Goal: Task Accomplishment & Management: Use online tool/utility

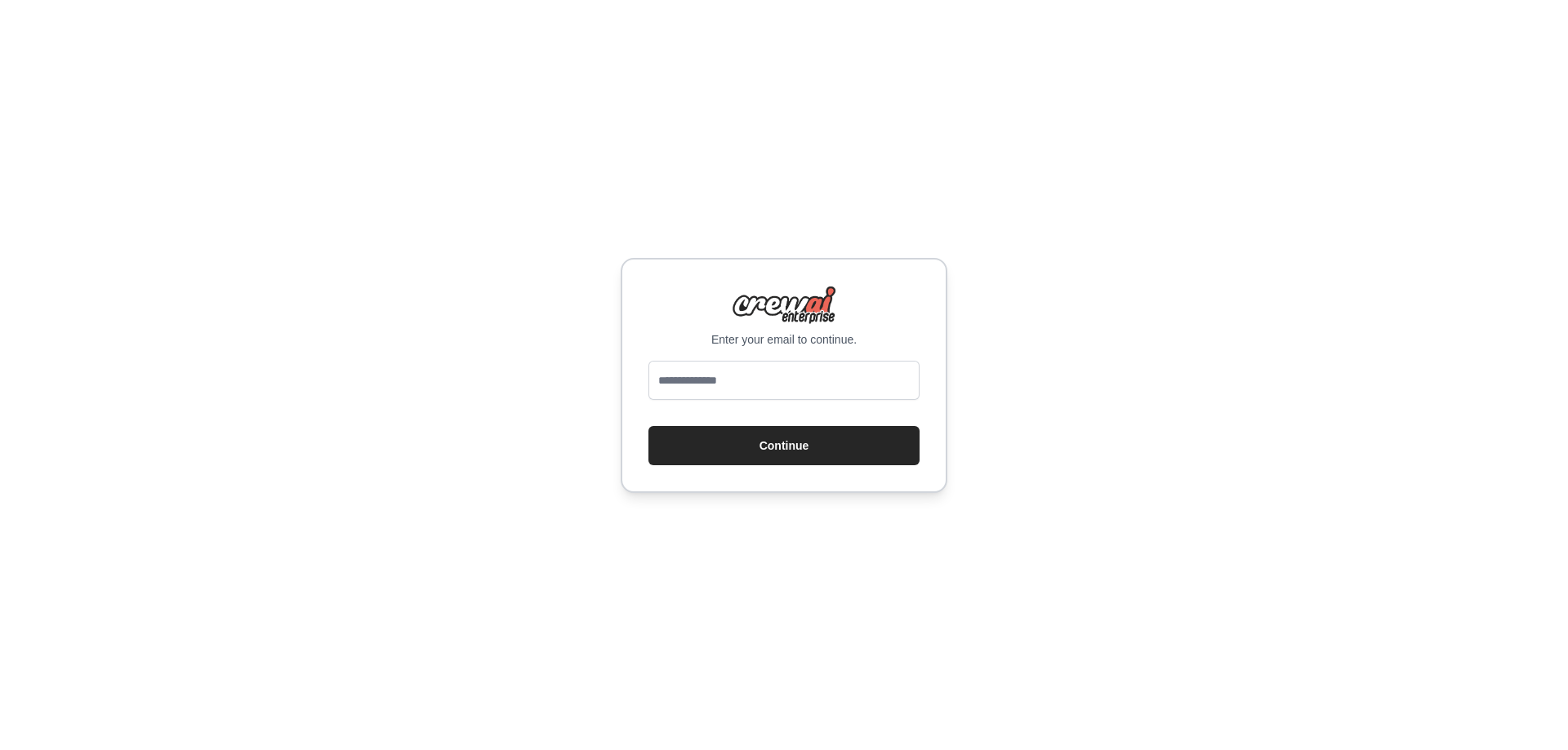
type input "**********"
click at [776, 453] on button "Continue" at bounding box center [784, 445] width 271 height 39
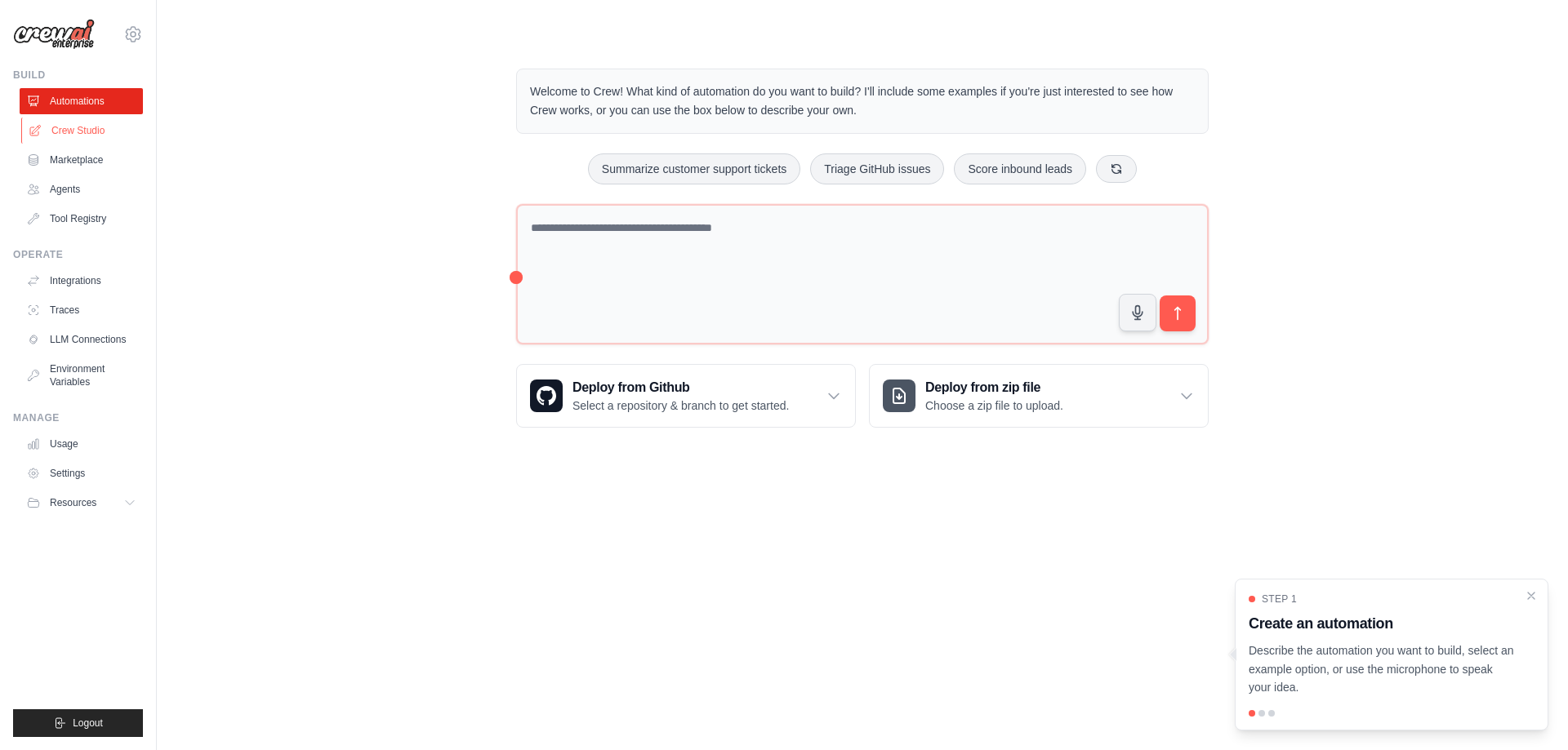
click at [93, 123] on link "Crew Studio" at bounding box center [83, 130] width 123 height 26
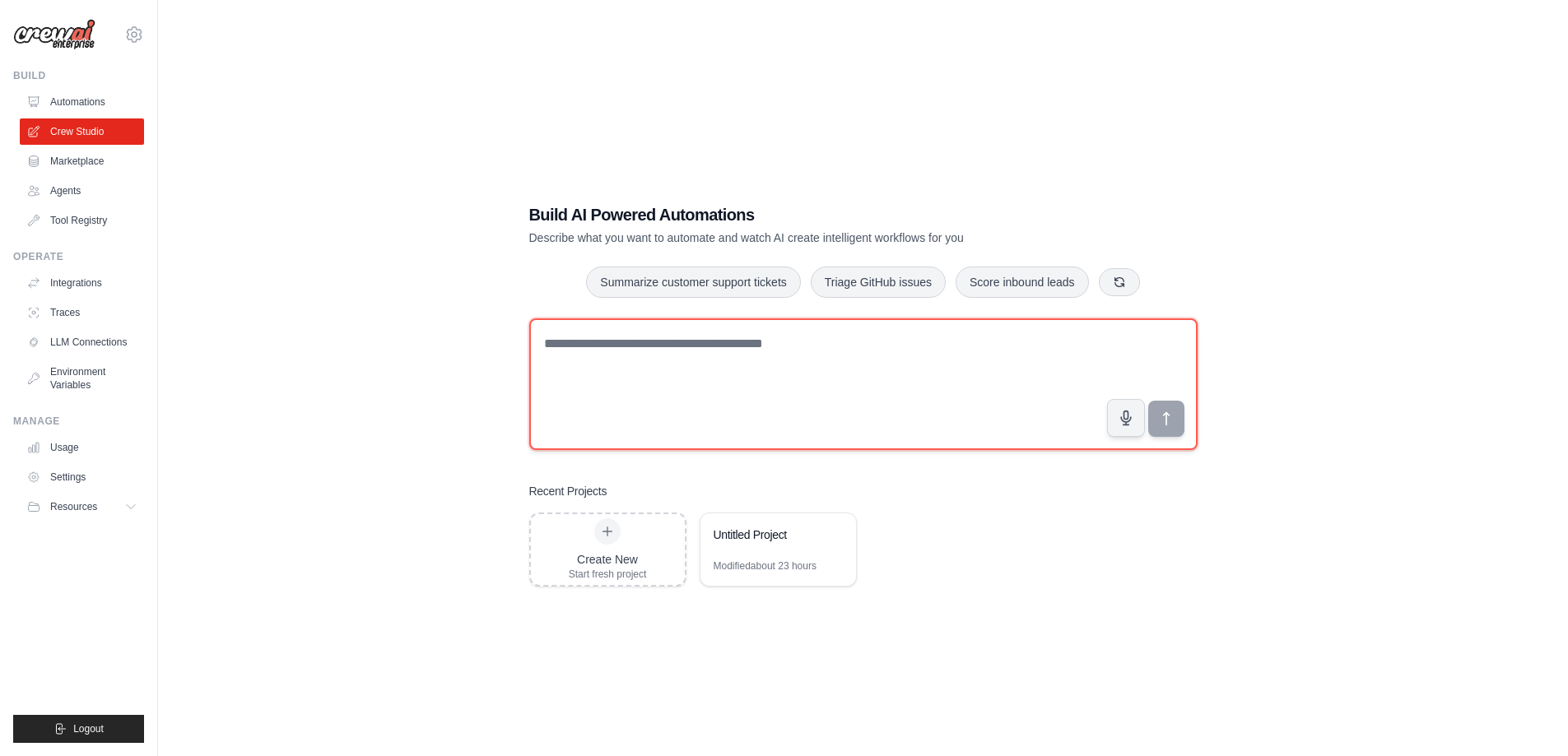
click at [722, 357] on textarea at bounding box center [863, 384] width 669 height 132
click at [746, 363] on textarea at bounding box center [863, 384] width 669 height 132
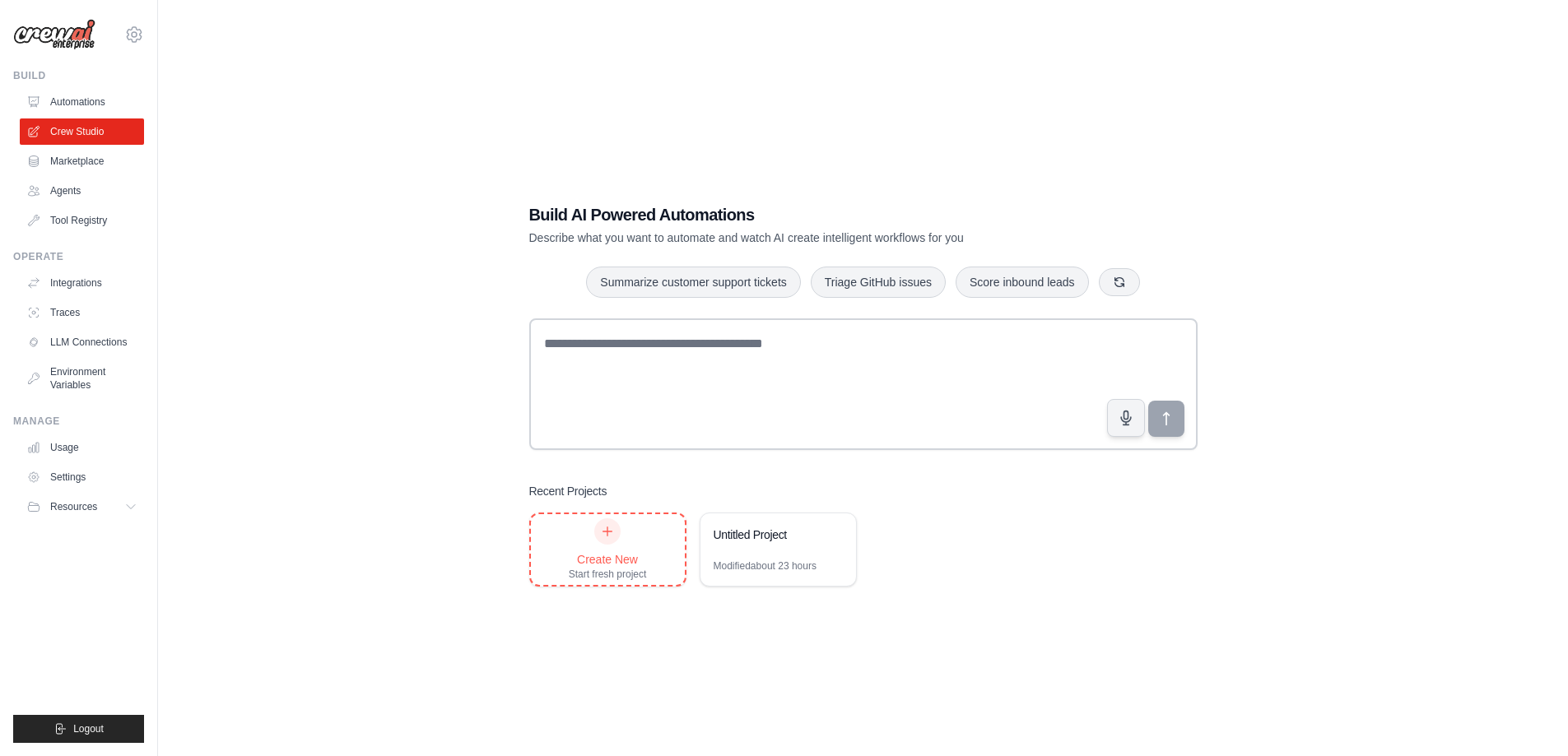
click at [616, 547] on div "Create New Start fresh project" at bounding box center [608, 550] width 78 height 63
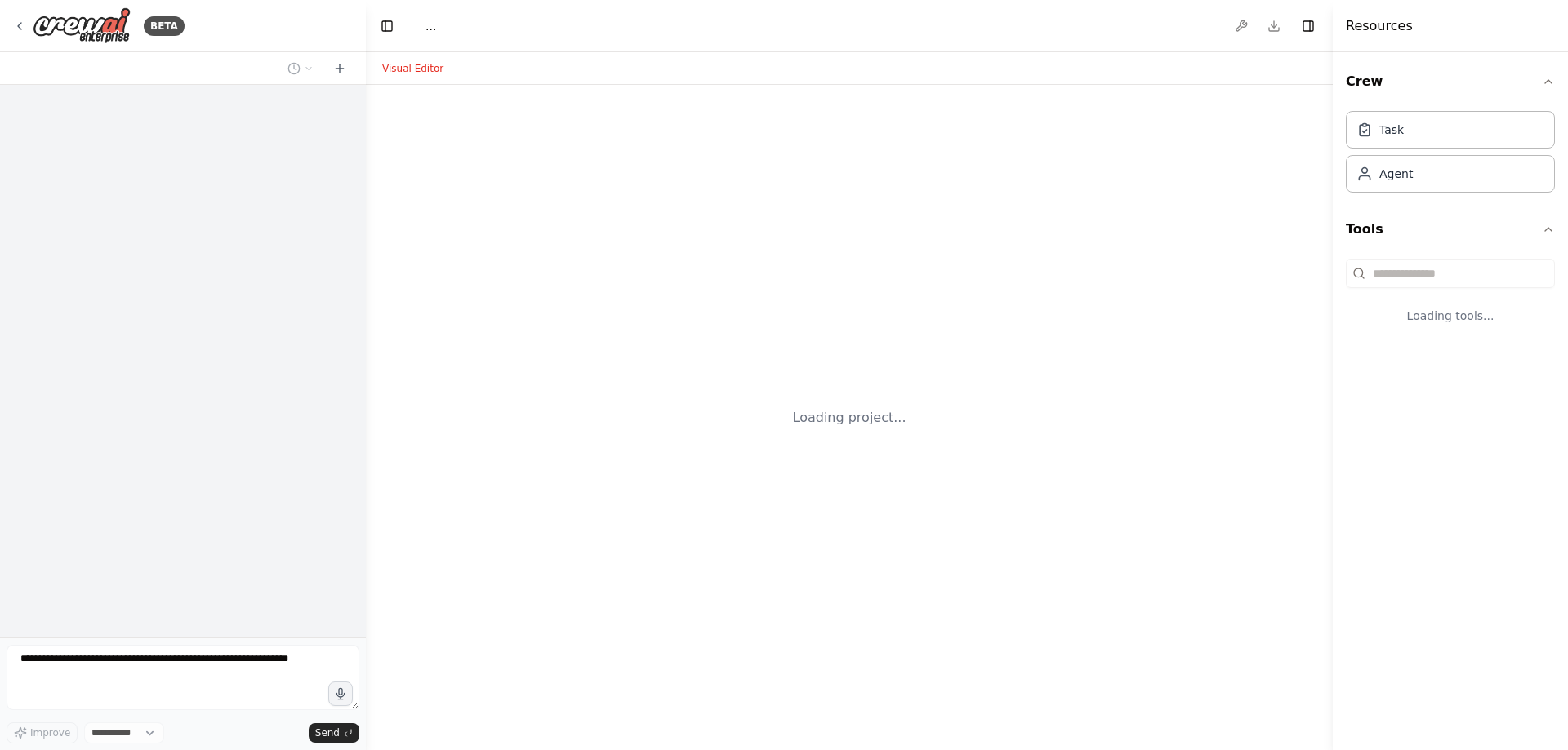
select select "****"
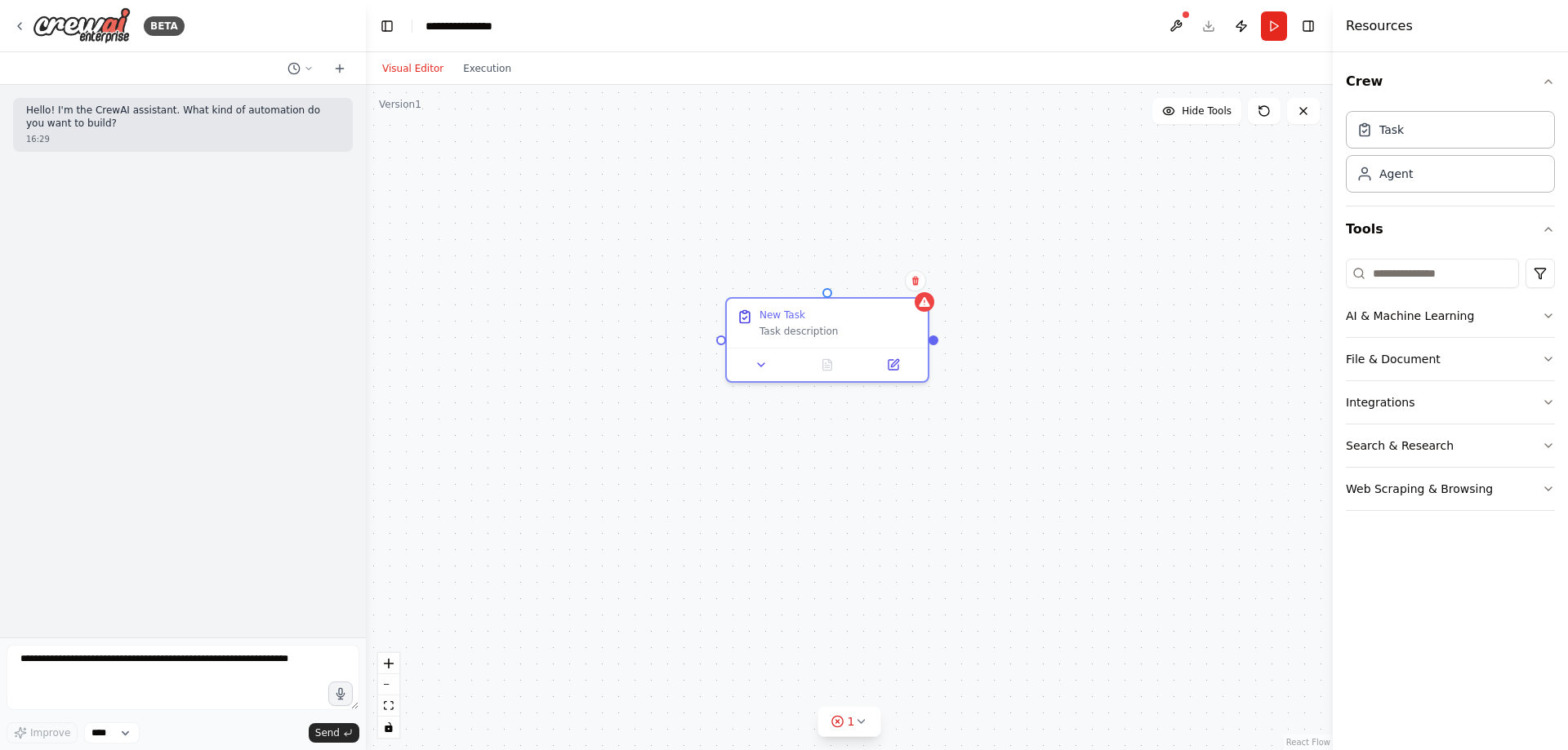
drag, startPoint x: 934, startPoint y: 289, endPoint x: 860, endPoint y: 275, distance: 75.3
click at [779, 304] on div "New Task Task description" at bounding box center [827, 323] width 201 height 49
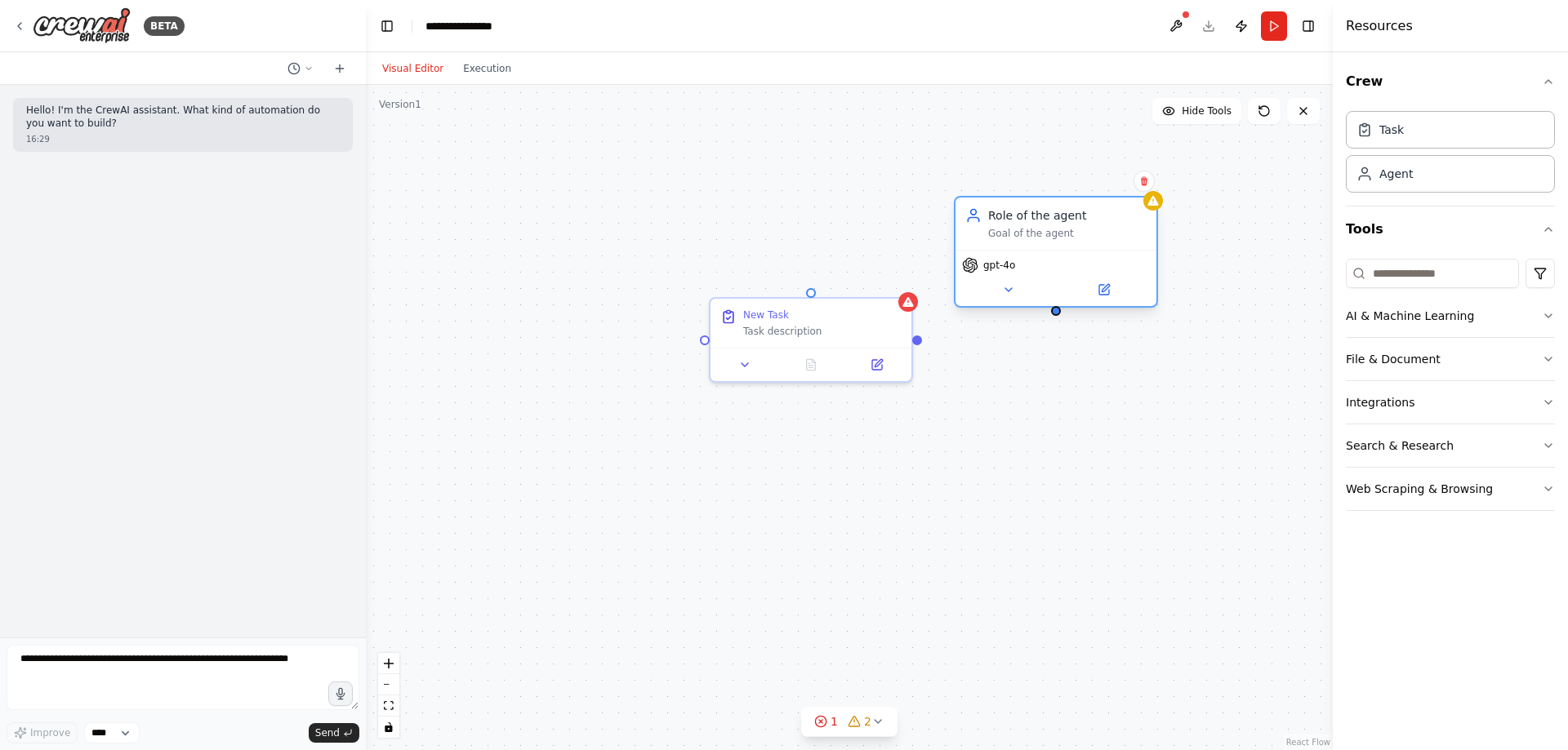
drag, startPoint x: 1211, startPoint y: 291, endPoint x: 1103, endPoint y: 246, distance: 117.0
click at [1103, 246] on div "Role of the agent Goal of the agent" at bounding box center [1056, 223] width 201 height 52
drag, startPoint x: 1551, startPoint y: 319, endPoint x: 1545, endPoint y: 314, distance: 7.8
click at [1547, 316] on icon "button" at bounding box center [1547, 315] width 13 height 13
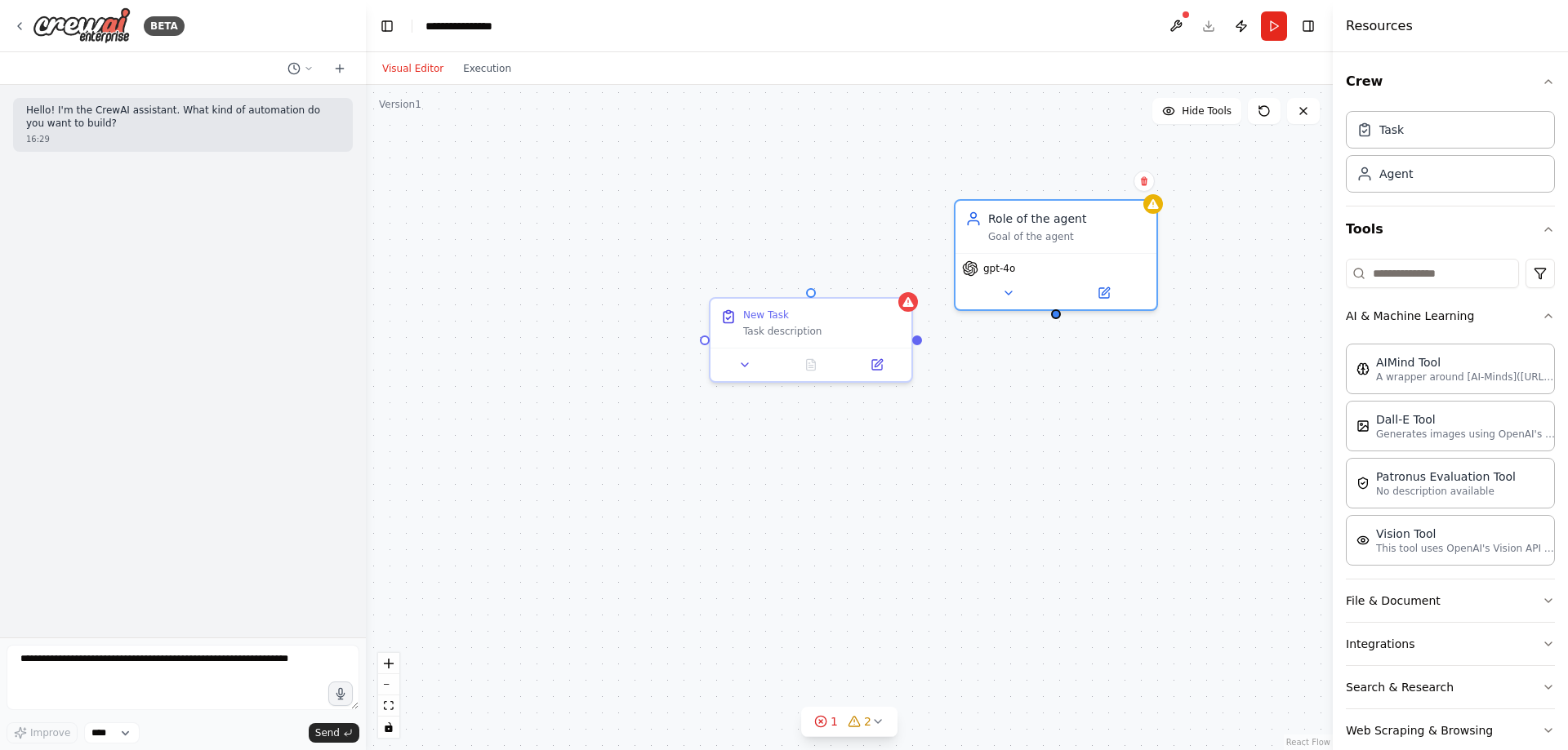
scroll to position [28, 0]
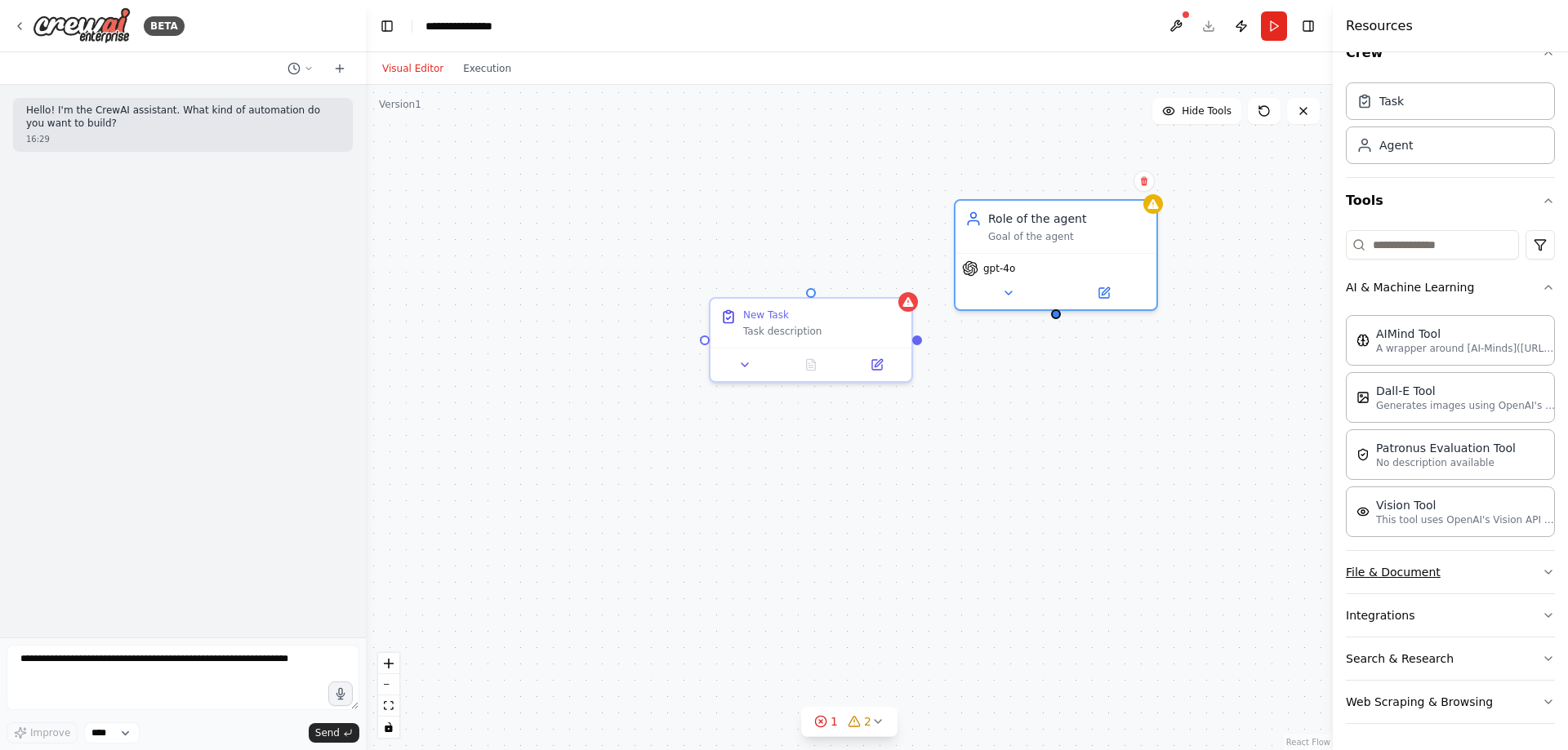
click at [1429, 573] on button "File & Document" at bounding box center [1450, 571] width 209 height 42
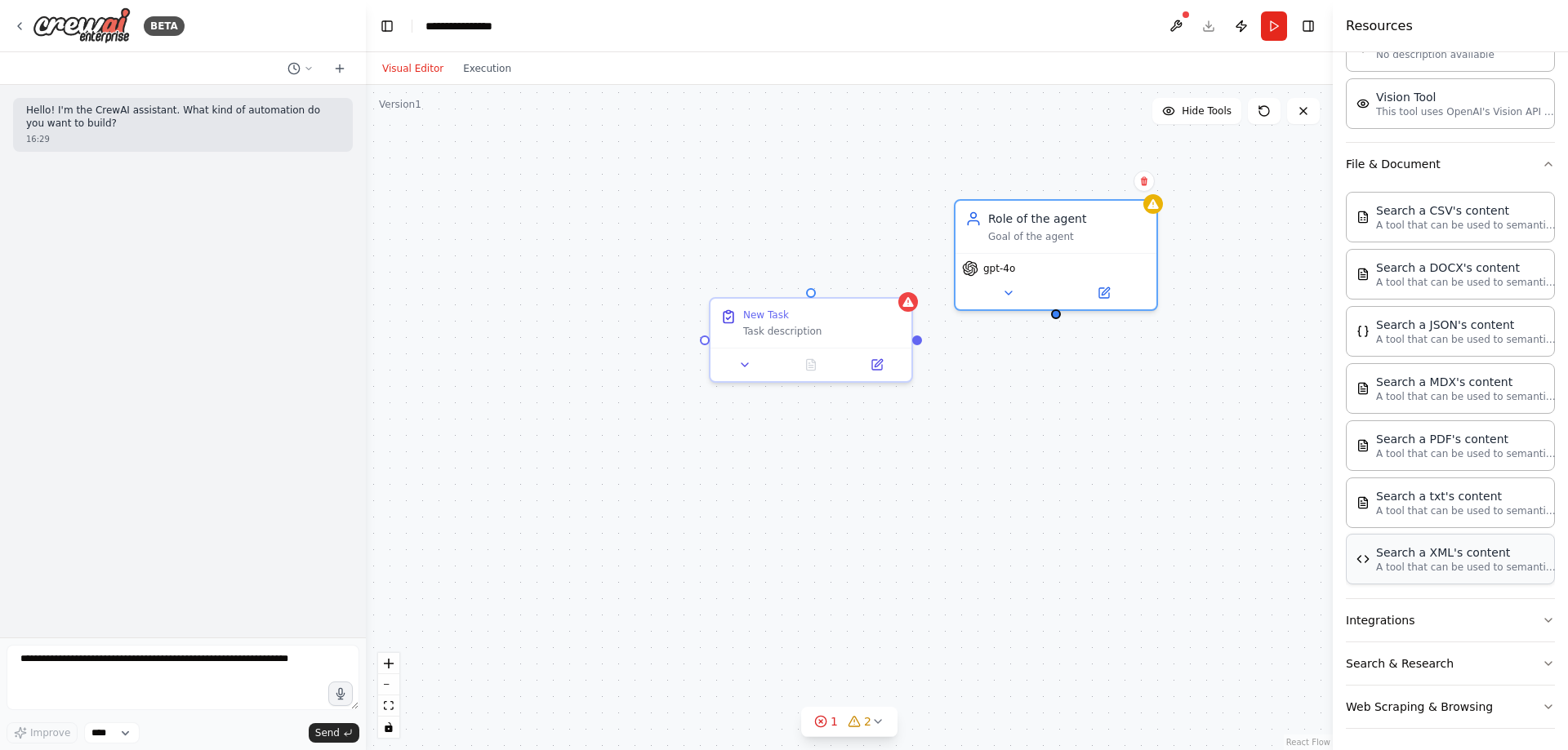
scroll to position [441, 0]
click at [1429, 615] on button "Integrations" at bounding box center [1450, 614] width 209 height 42
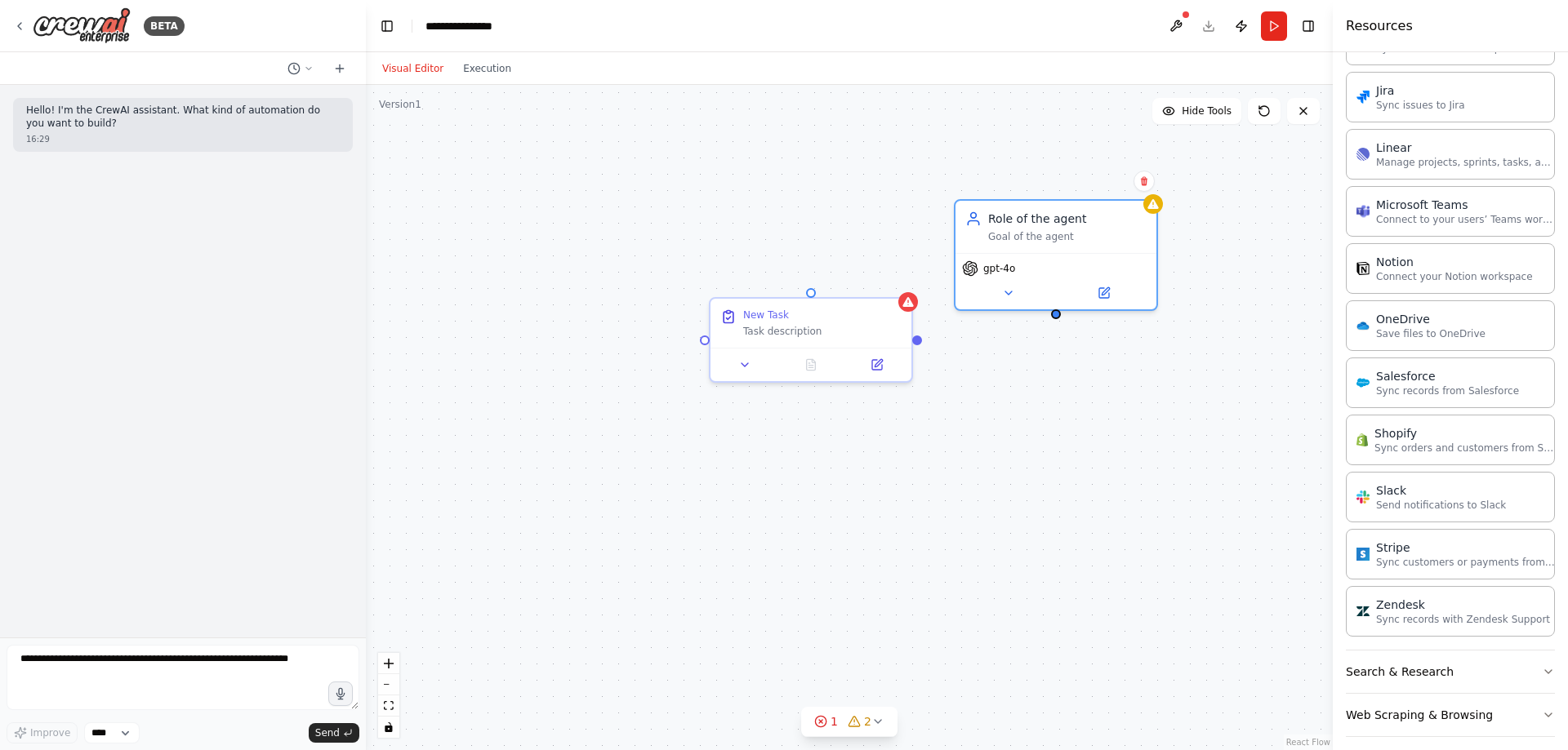
scroll to position [1598, 0]
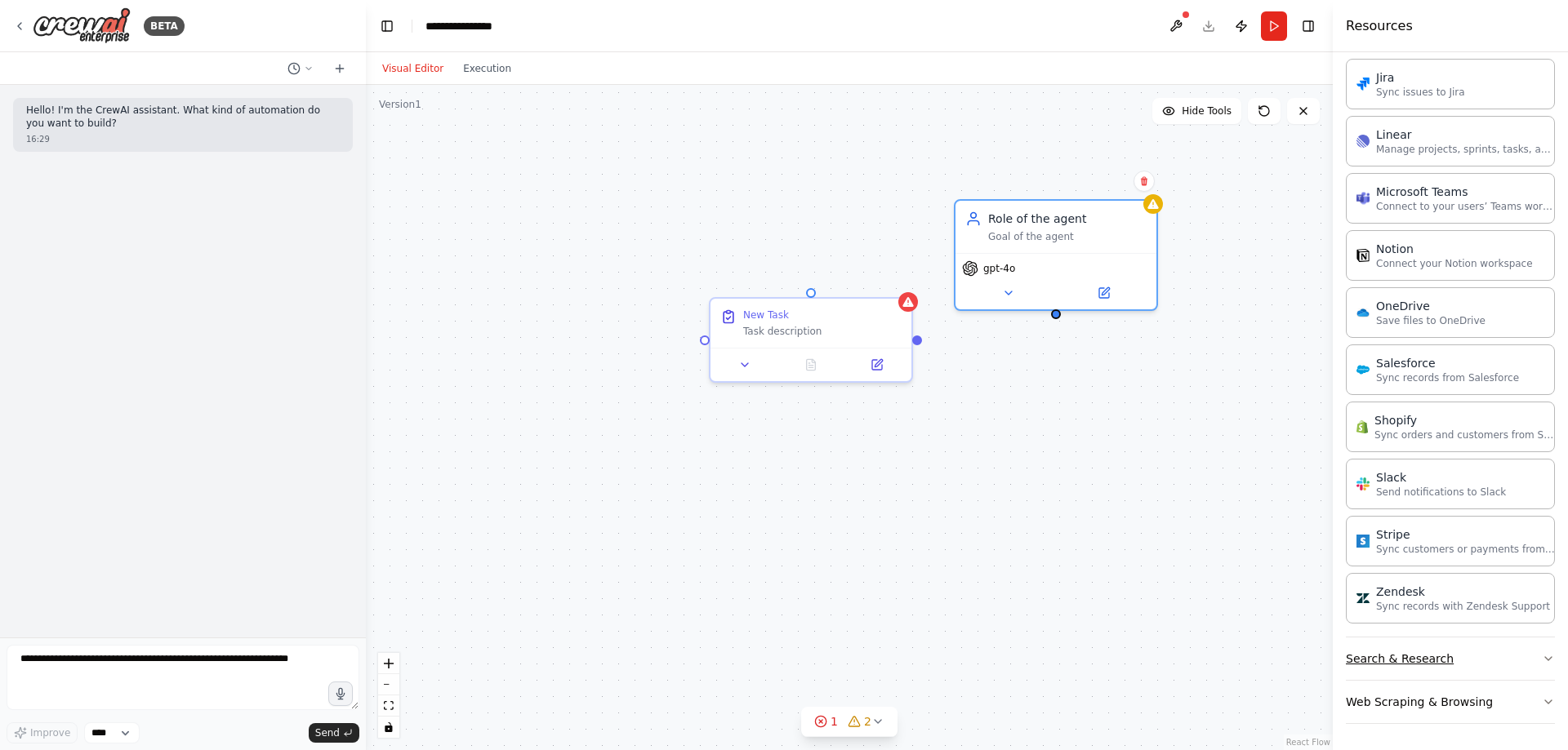
click at [1427, 649] on button "Search & Research" at bounding box center [1450, 658] width 209 height 42
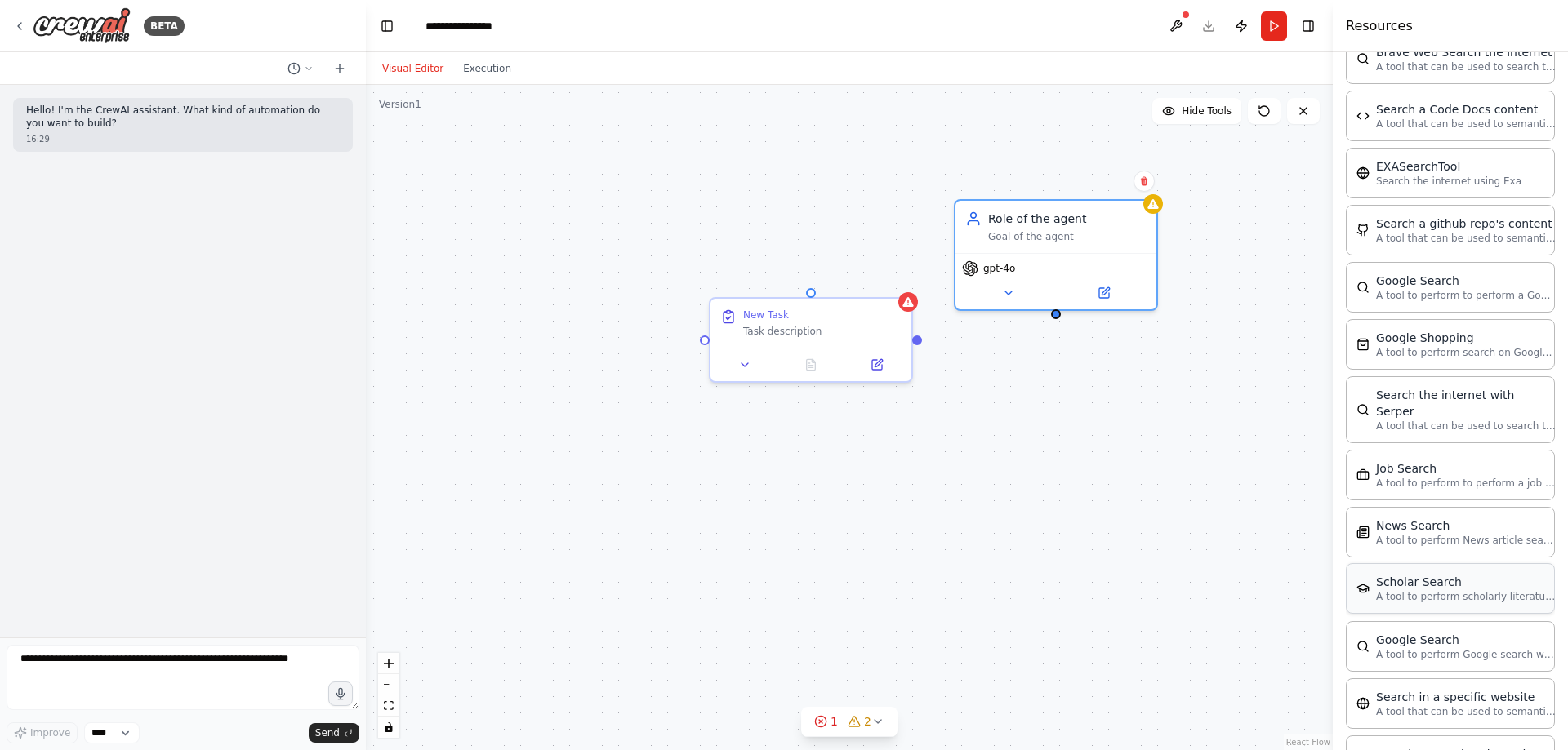
scroll to position [2427, 0]
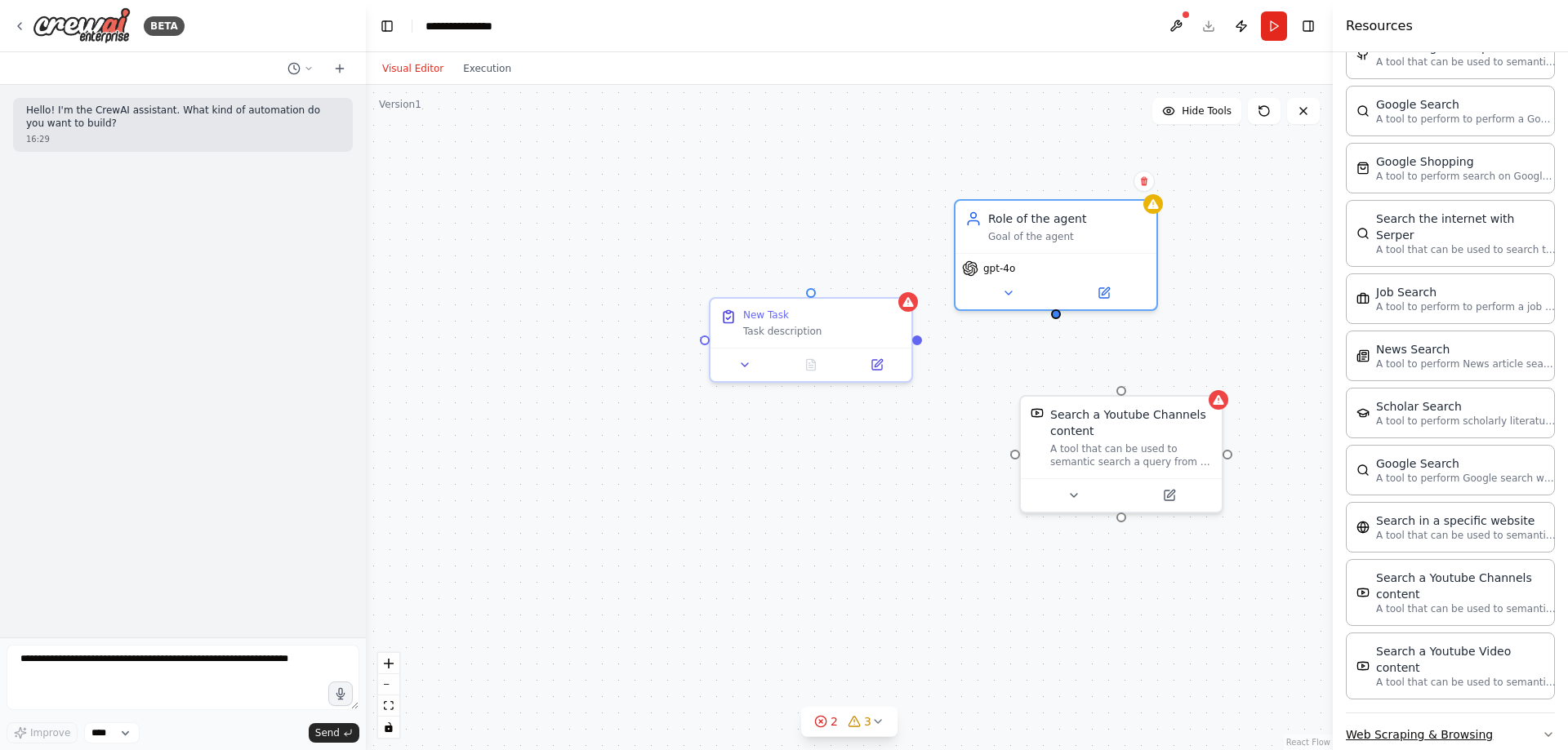
click at [1458, 713] on button "Web Scraping & Browsing" at bounding box center [1450, 733] width 209 height 42
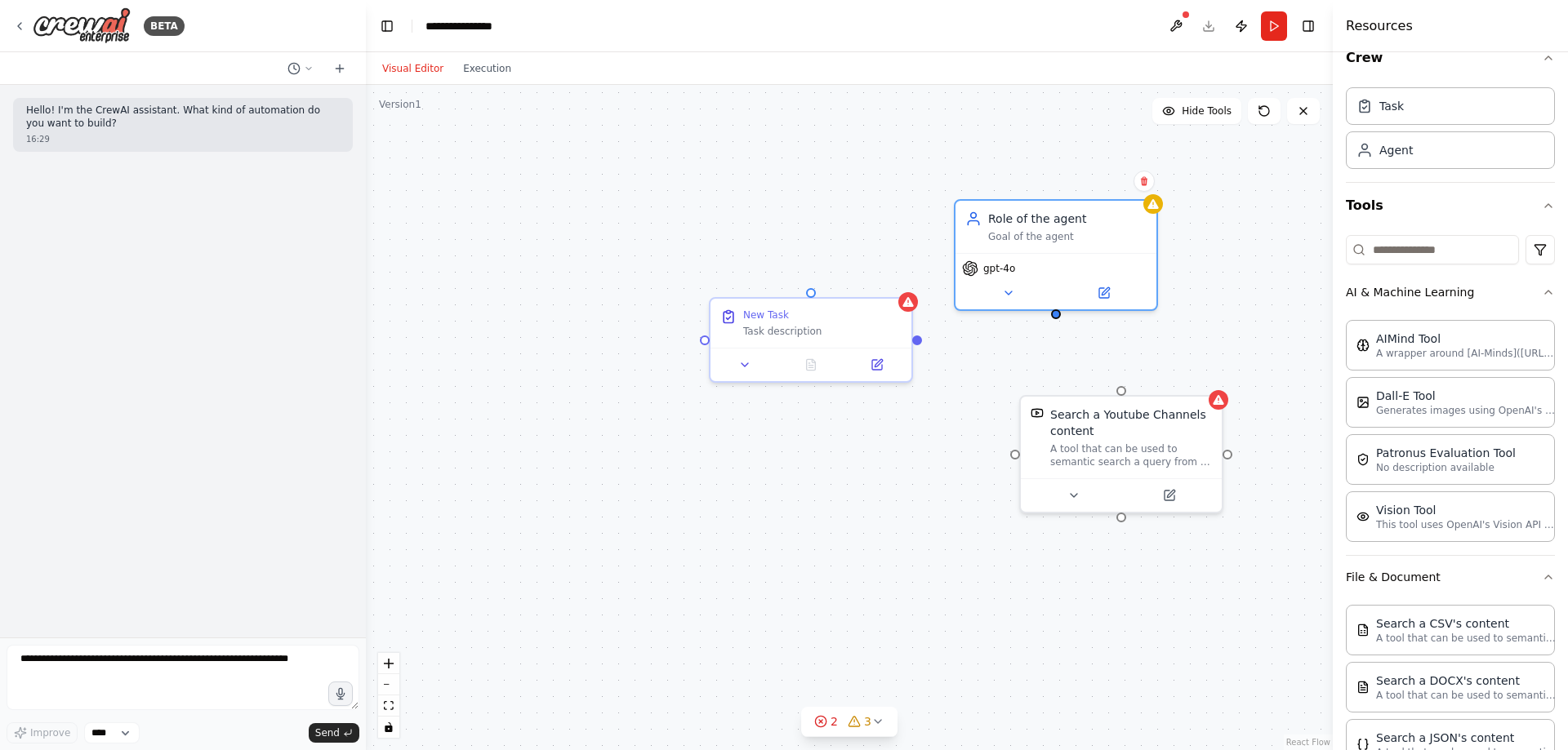
scroll to position [0, 0]
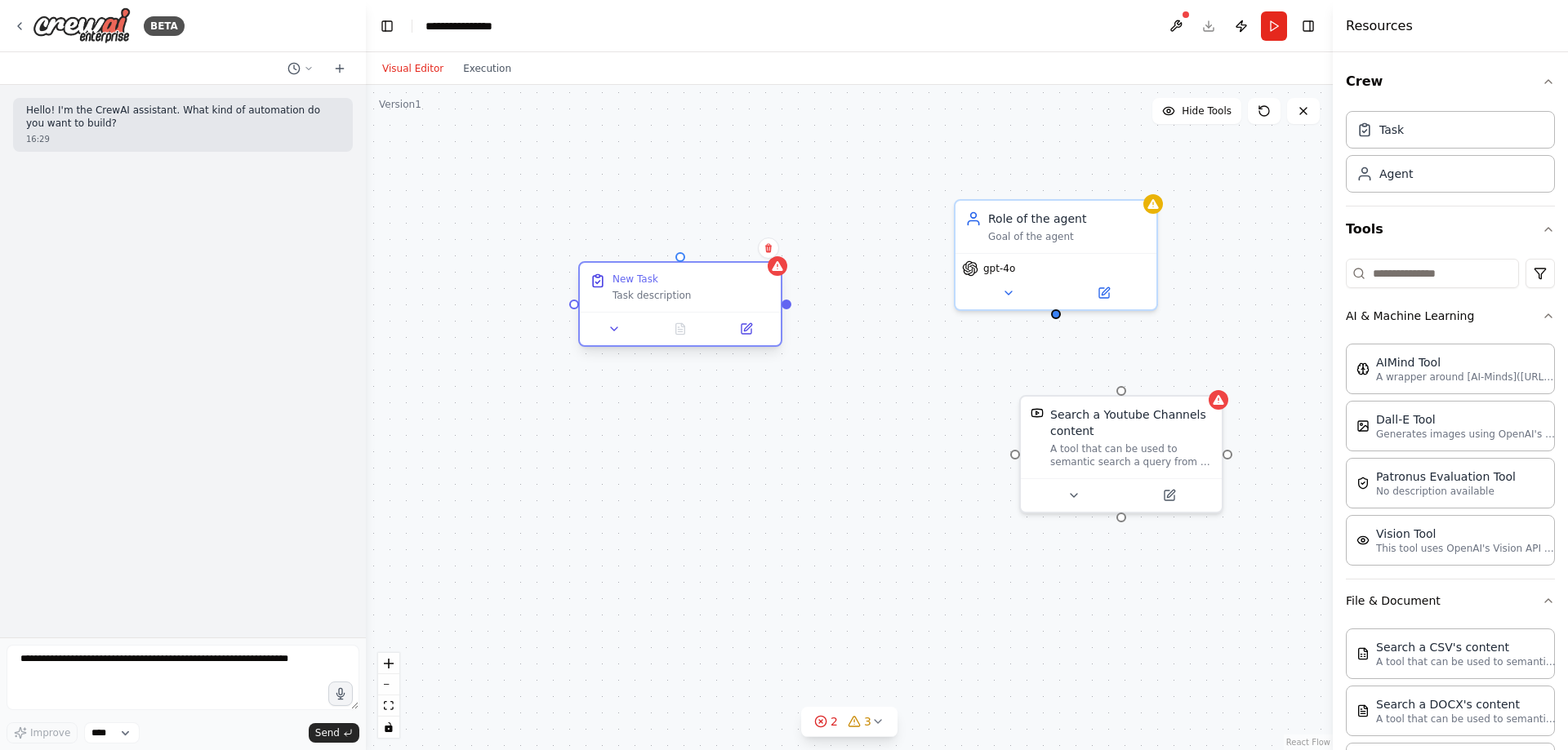
drag, startPoint x: 748, startPoint y: 318, endPoint x: 698, endPoint y: 290, distance: 57.3
click at [698, 290] on div "New Task Task description" at bounding box center [692, 287] width 158 height 29
click at [784, 198] on div "New Task Task description Role of the agent Goal of the agent gpt-4o Search a Y…" at bounding box center [849, 417] width 967 height 665
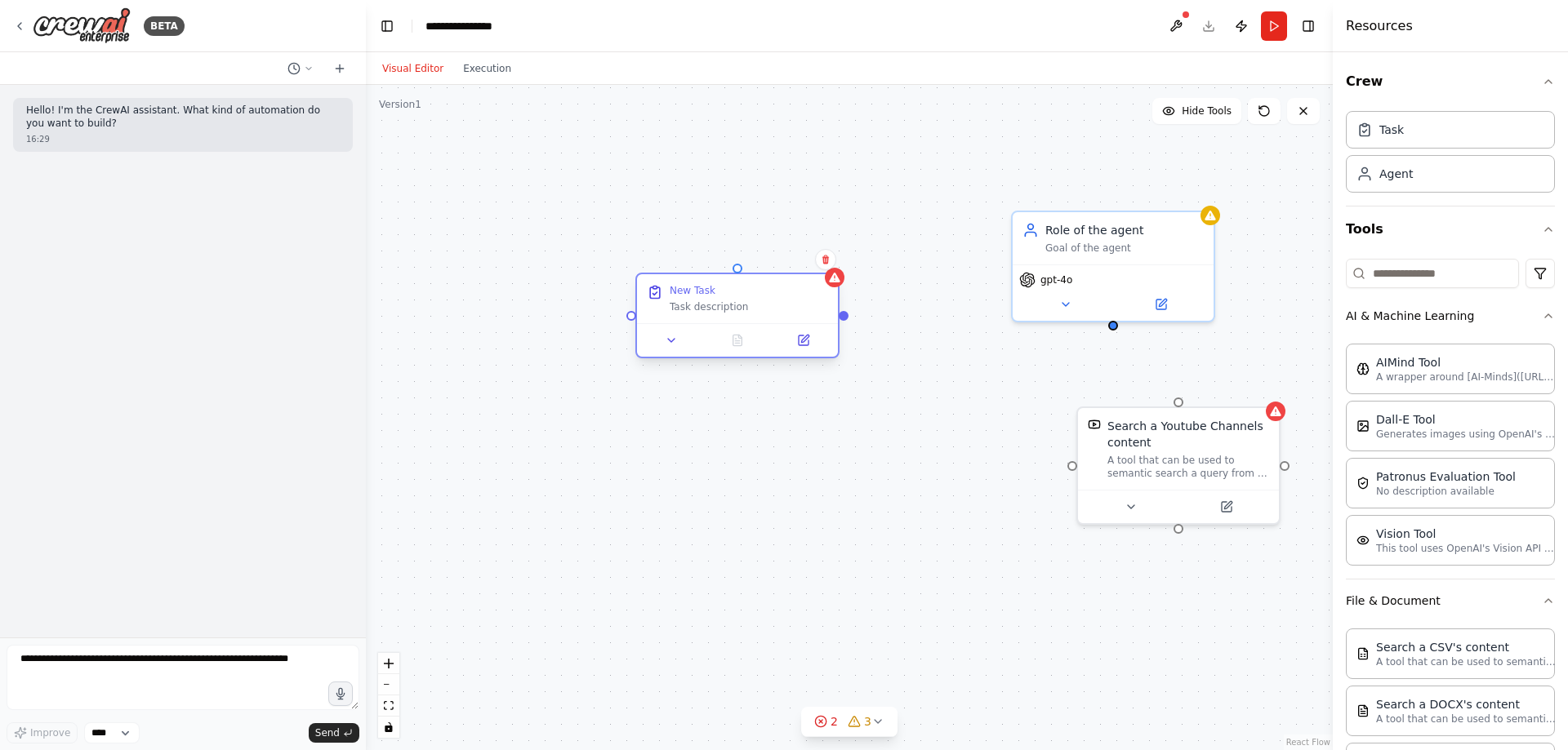
drag, startPoint x: 803, startPoint y: 311, endPoint x: 828, endPoint y: 316, distance: 25.5
click at [831, 318] on div "New Task Task description Role of the agent Goal of the agent gpt-4o Search a Y…" at bounding box center [849, 417] width 967 height 665
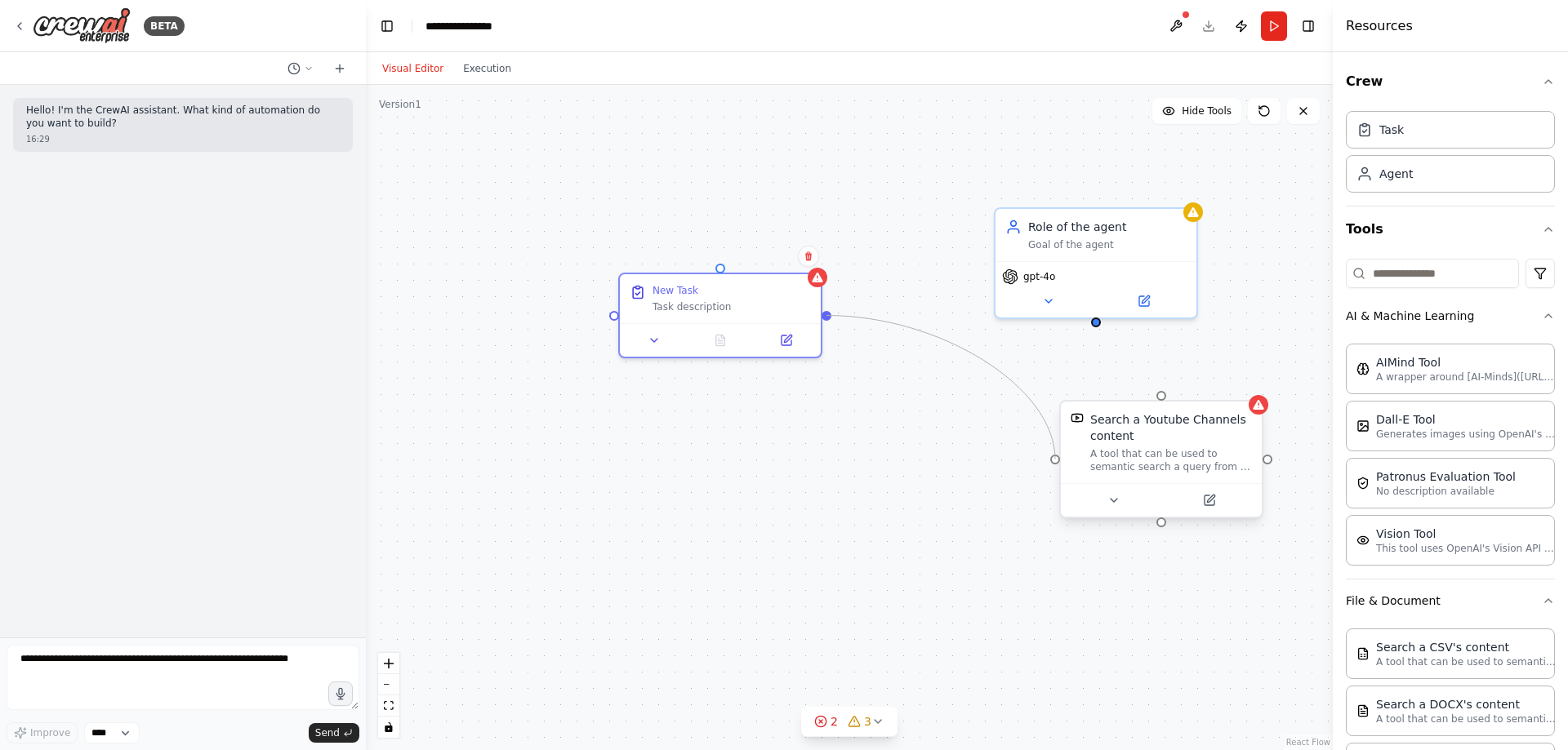
drag, startPoint x: 826, startPoint y: 315, endPoint x: 1057, endPoint y: 462, distance: 273.8
click at [1057, 462] on div "New Task Task description Role of the agent Goal of the agent gpt-4o Search a Y…" at bounding box center [889, 425] width 967 height 665
drag, startPoint x: 753, startPoint y: 285, endPoint x: 683, endPoint y: 229, distance: 89.6
click at [683, 229] on div "New Task Task description" at bounding box center [634, 230] width 158 height 29
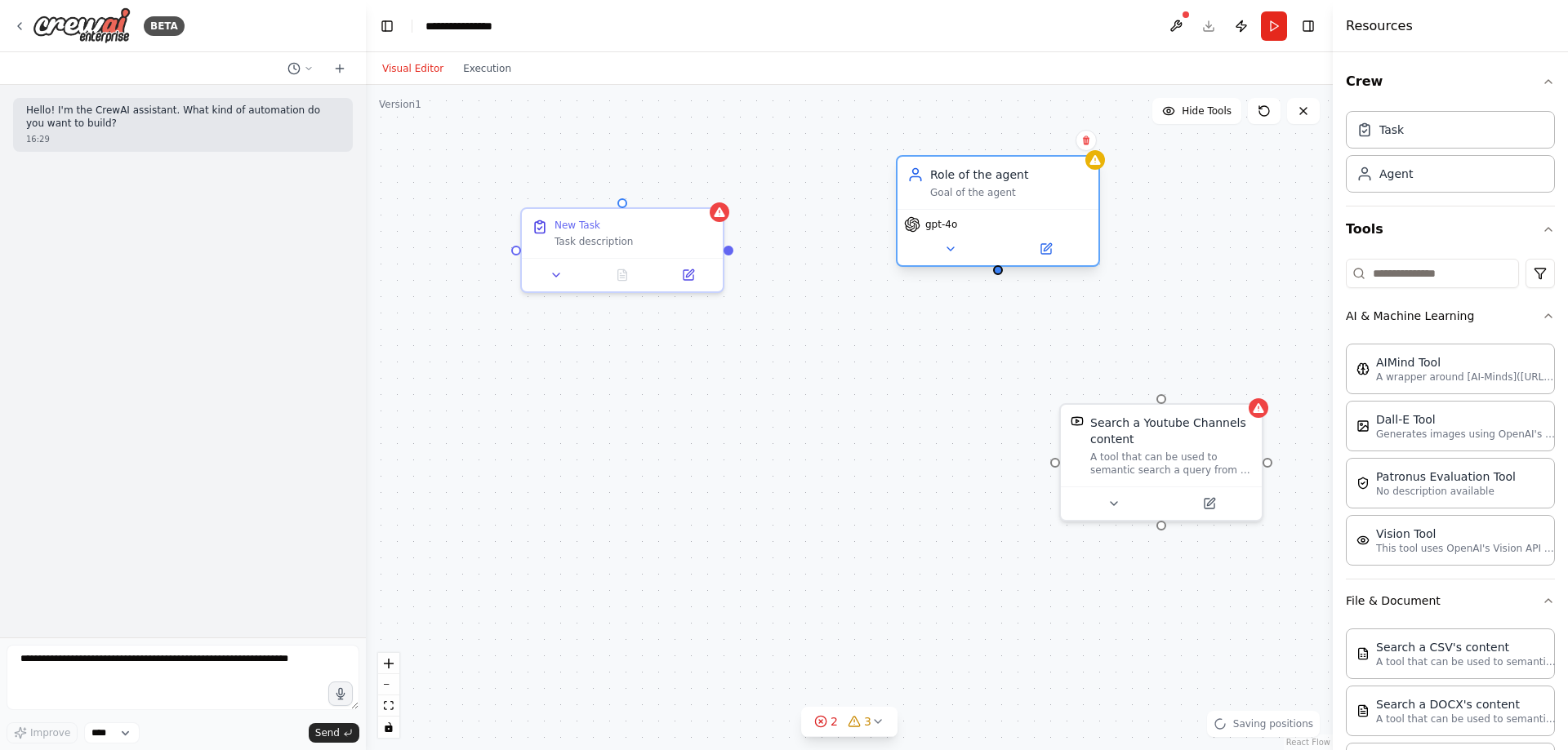
drag, startPoint x: 1074, startPoint y: 246, endPoint x: 963, endPoint y: 183, distance: 127.6
click at [963, 183] on div "Role of the agent Goal of the agent" at bounding box center [998, 182] width 201 height 52
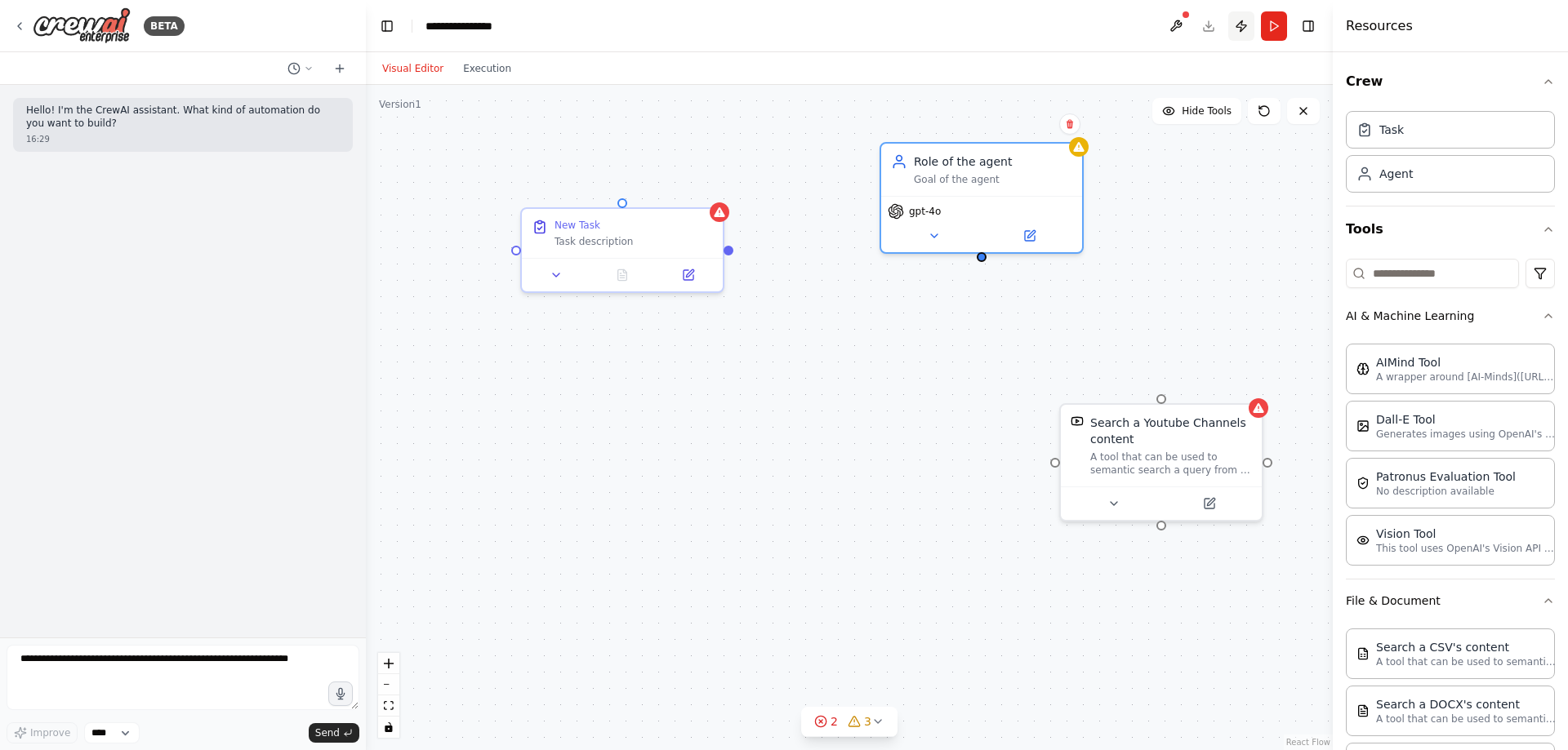
click at [1240, 22] on button "Publish" at bounding box center [1241, 26] width 26 height 29
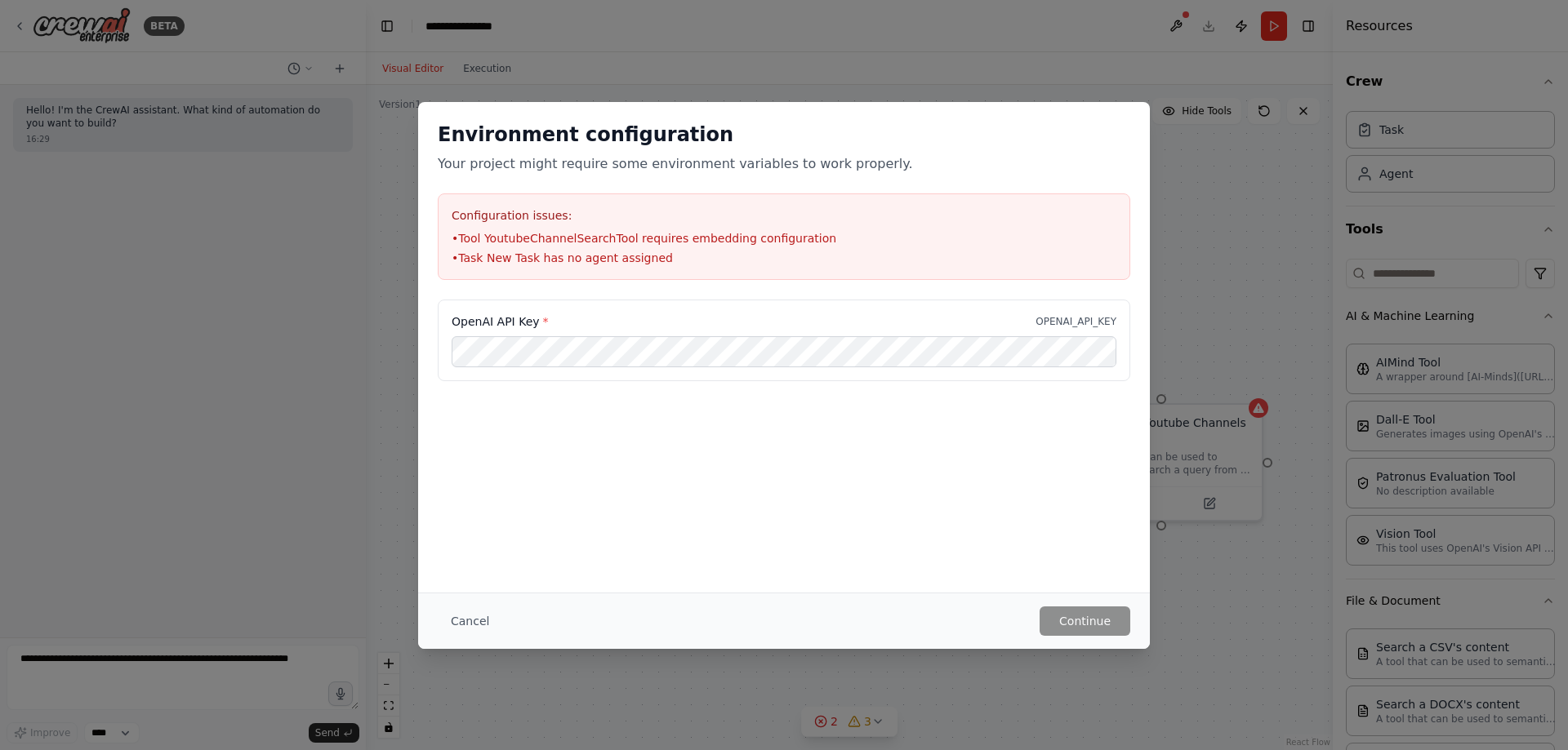
click at [1241, 24] on div "Environment configuration Your project might require some environment variables…" at bounding box center [784, 375] width 1568 height 750
drag, startPoint x: 1211, startPoint y: 565, endPoint x: 1212, endPoint y: 530, distance: 35.0
click at [1211, 564] on div "Environment configuration Your project might require some environment variables…" at bounding box center [784, 375] width 1568 height 750
drag, startPoint x: 1212, startPoint y: 530, endPoint x: 1241, endPoint y: 474, distance: 63.1
click at [1214, 530] on div "Environment configuration Your project might require some environment variables…" at bounding box center [784, 375] width 1568 height 750
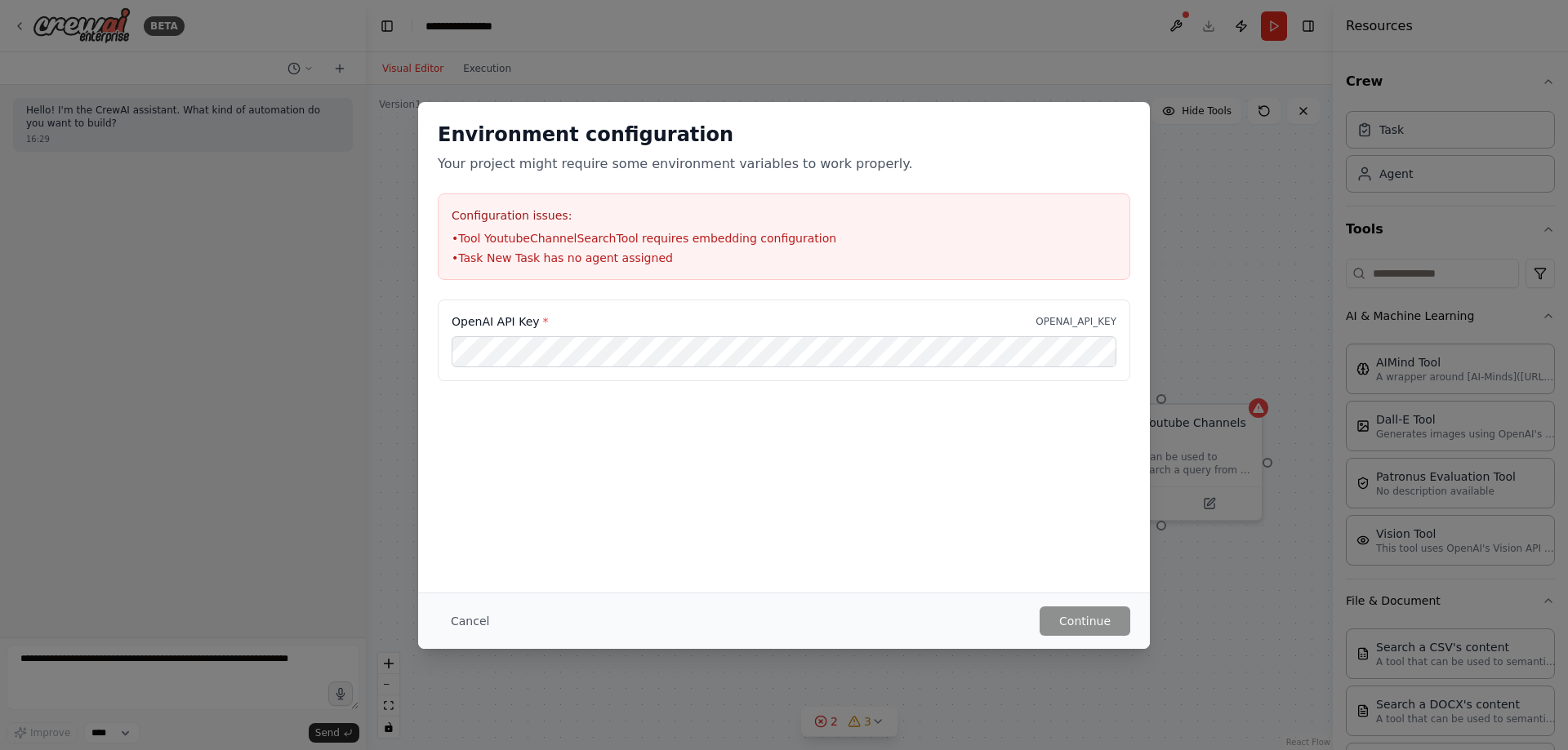
drag, startPoint x: 1303, startPoint y: 181, endPoint x: 1256, endPoint y: 199, distance: 50.3
click at [1293, 185] on div "Environment configuration Your project might require some environment variables…" at bounding box center [784, 375] width 1568 height 750
click at [464, 615] on button "Cancel" at bounding box center [470, 621] width 64 height 29
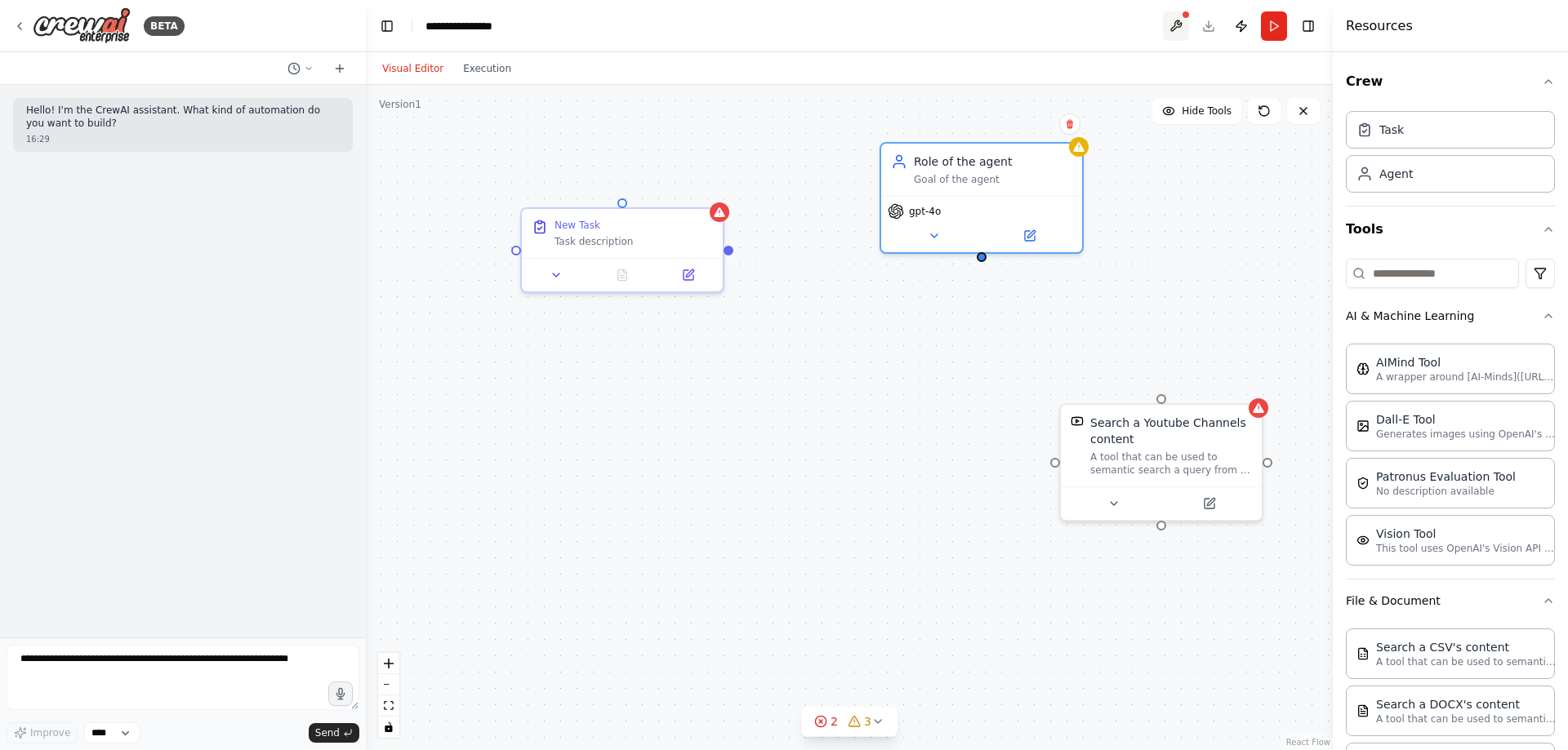
click at [1178, 24] on button at bounding box center [1175, 26] width 26 height 29
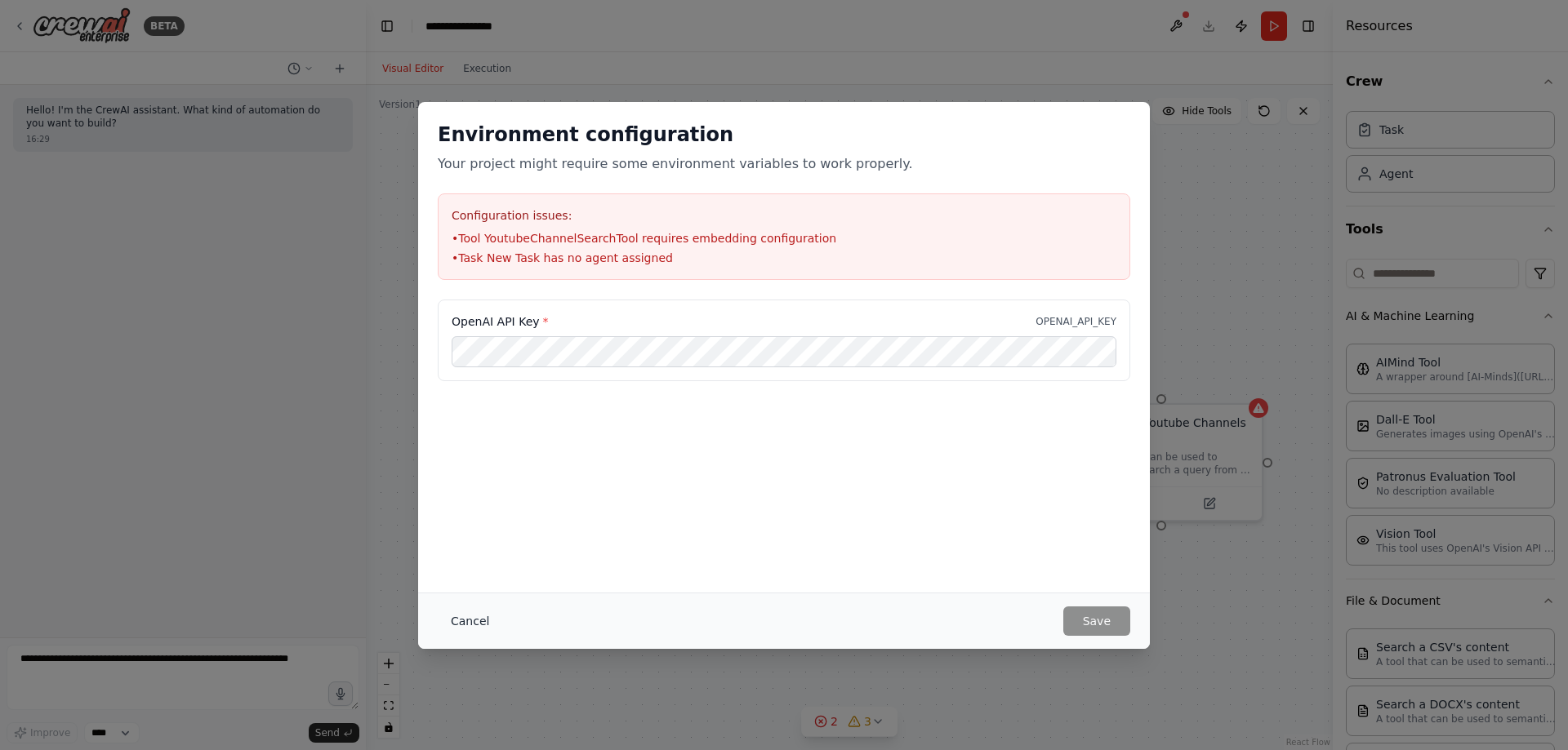
click at [475, 615] on button "Cancel" at bounding box center [470, 621] width 64 height 29
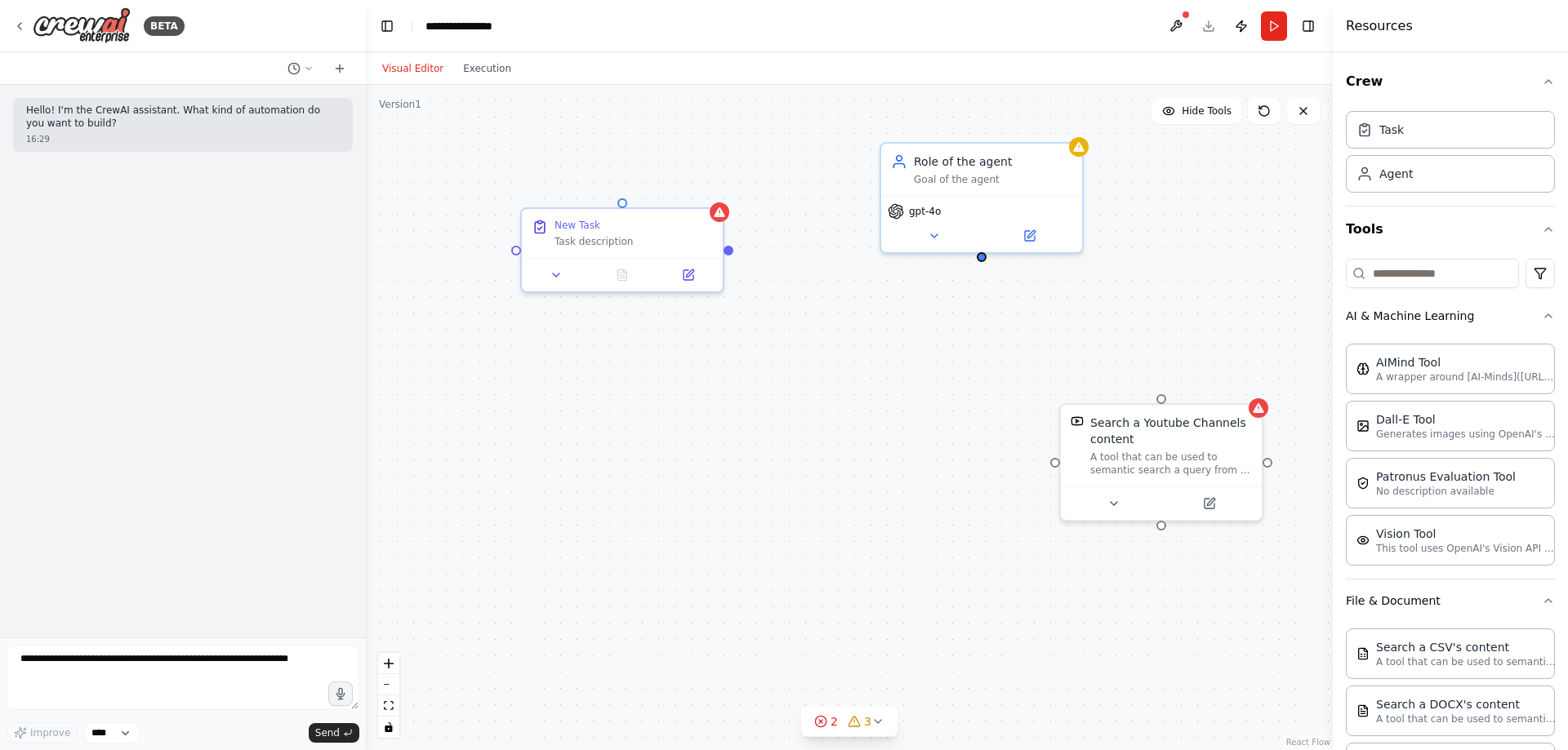
click at [482, 327] on div "New Task Task description Role of the agent Goal of the agent gpt-4o Search a Y…" at bounding box center [849, 417] width 967 height 665
click at [539, 107] on div "New Task Task description Role of the agent Goal of the agent gpt-4o Search a Y…" at bounding box center [849, 417] width 967 height 665
click at [143, 667] on textarea at bounding box center [183, 677] width 353 height 65
click at [1306, 28] on button "Toggle Right Sidebar" at bounding box center [1307, 25] width 22 height 22
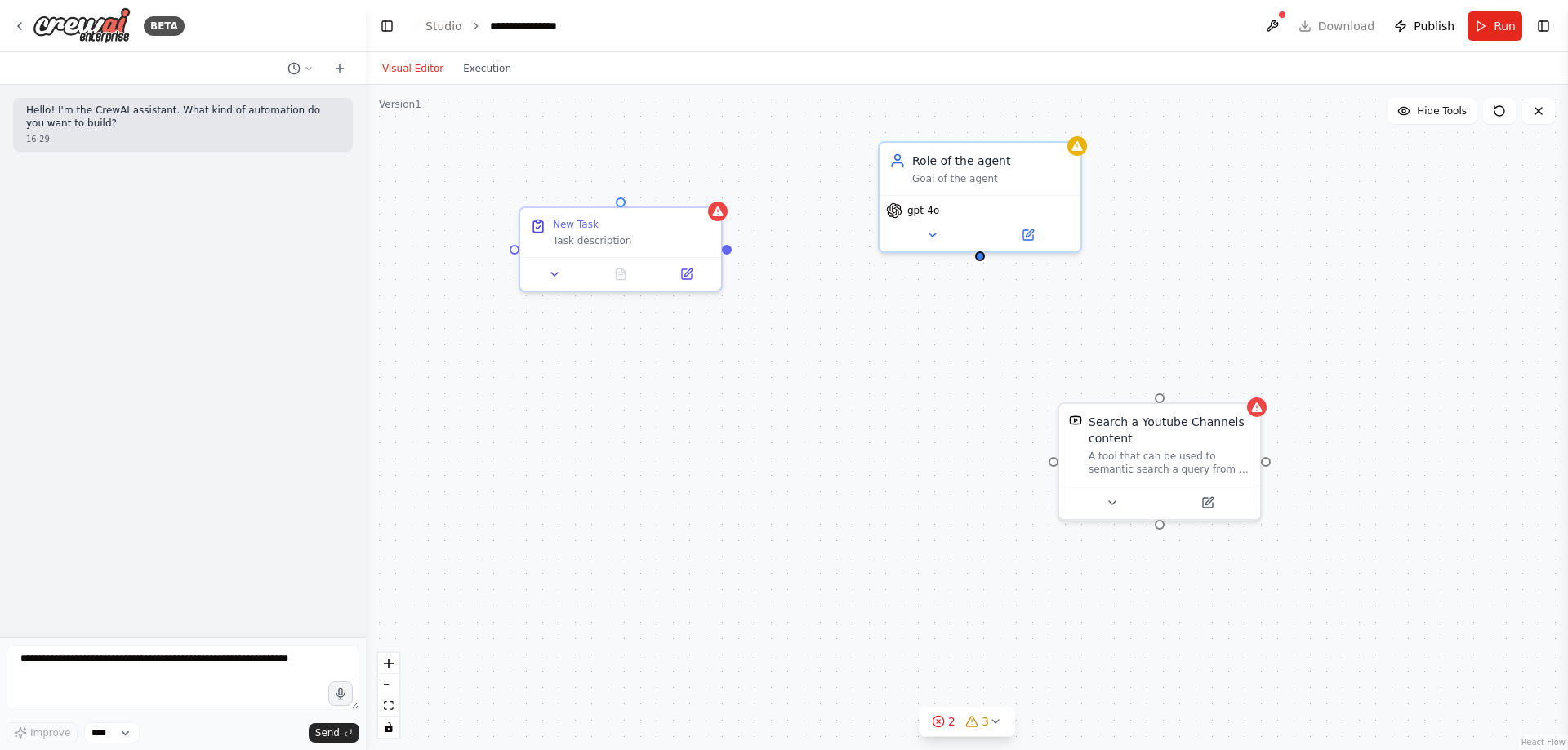
click at [426, 136] on div "New Task Task description Role of the agent Goal of the agent gpt-4o Search a Y…" at bounding box center [966, 417] width 1202 height 665
click at [574, 619] on div "New Task Task description Role of the agent Goal of the agent gpt-4o Search a Y…" at bounding box center [966, 417] width 1202 height 665
click at [851, 420] on div "New Task Task description Role of the agent Goal of the agent gpt-4o Search a Y…" at bounding box center [966, 417] width 1202 height 665
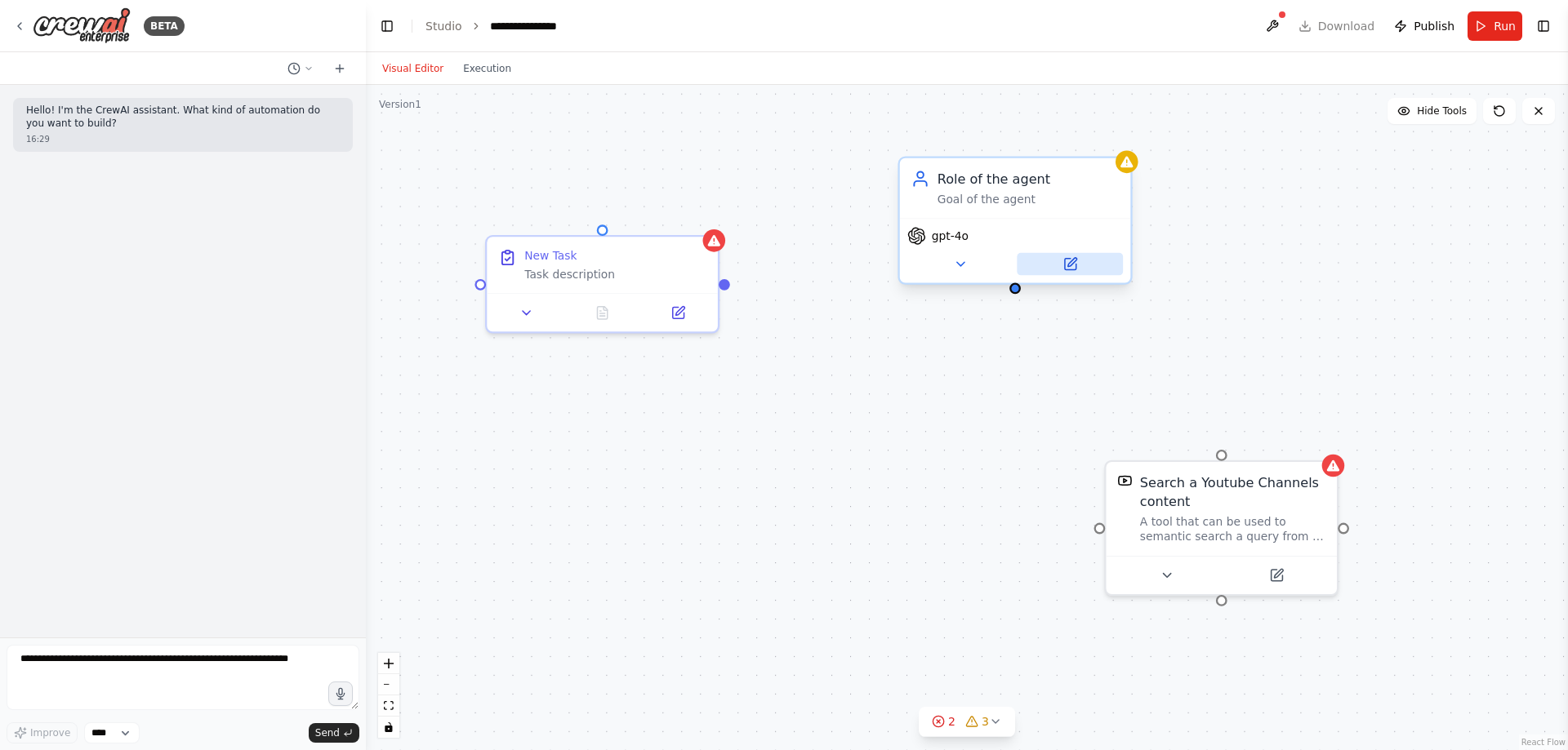
drag, startPoint x: 646, startPoint y: 341, endPoint x: 1102, endPoint y: 276, distance: 460.6
click at [656, 392] on div "New Task Task description Role of the agent Goal of the agent gpt-4o Search a Y…" at bounding box center [966, 417] width 1202 height 665
click at [658, 176] on div "New Task Task description Role of the agent Goal of the agent gpt-4o Search a Y…" at bounding box center [966, 417] width 1202 height 665
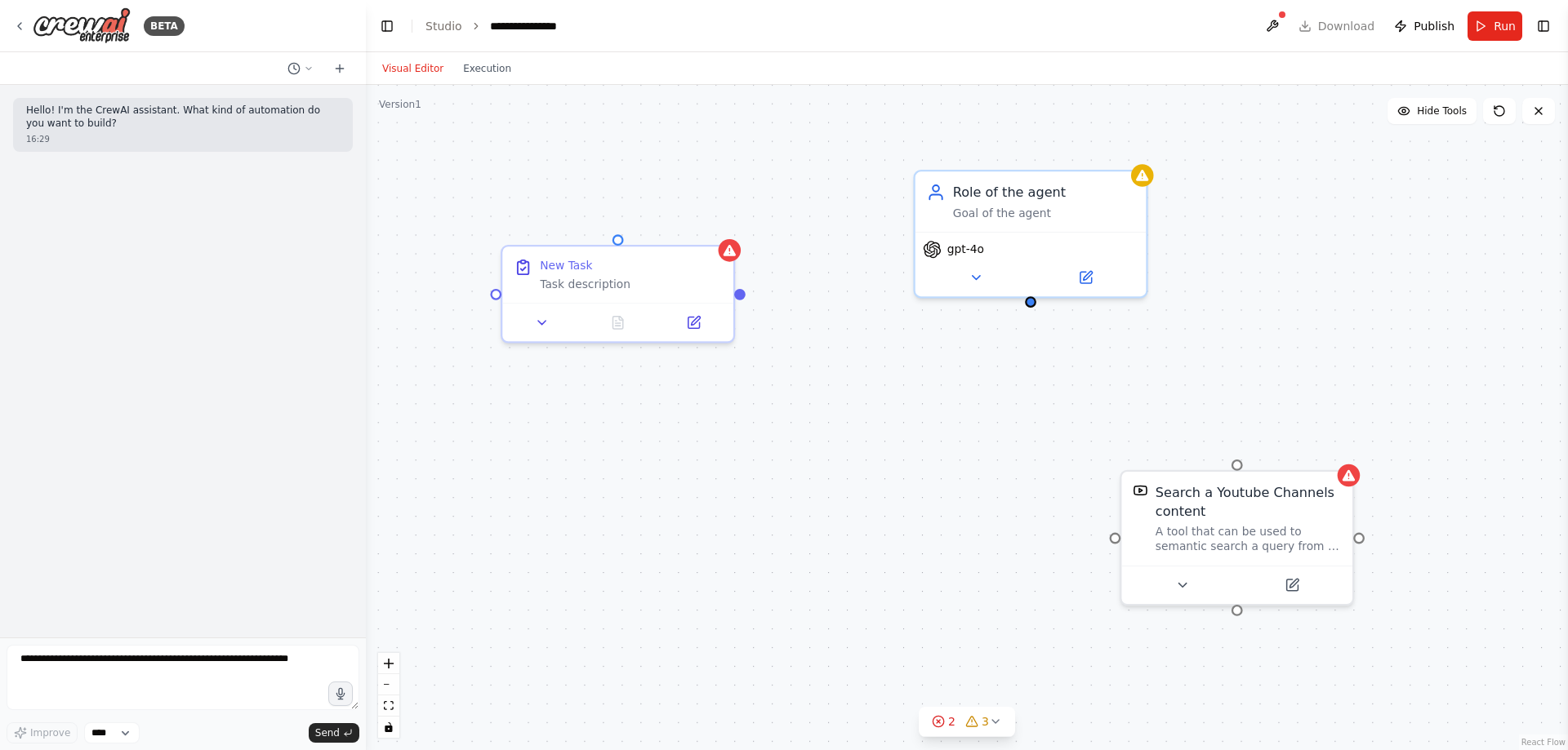
drag, startPoint x: 654, startPoint y: 164, endPoint x: 677, endPoint y: 171, distance: 24.0
click at [671, 172] on div "New Task Task description Role of the agent Goal of the agent gpt-4o Search a Y…" at bounding box center [966, 417] width 1202 height 665
click at [1286, 22] on button at bounding box center [1272, 26] width 26 height 29
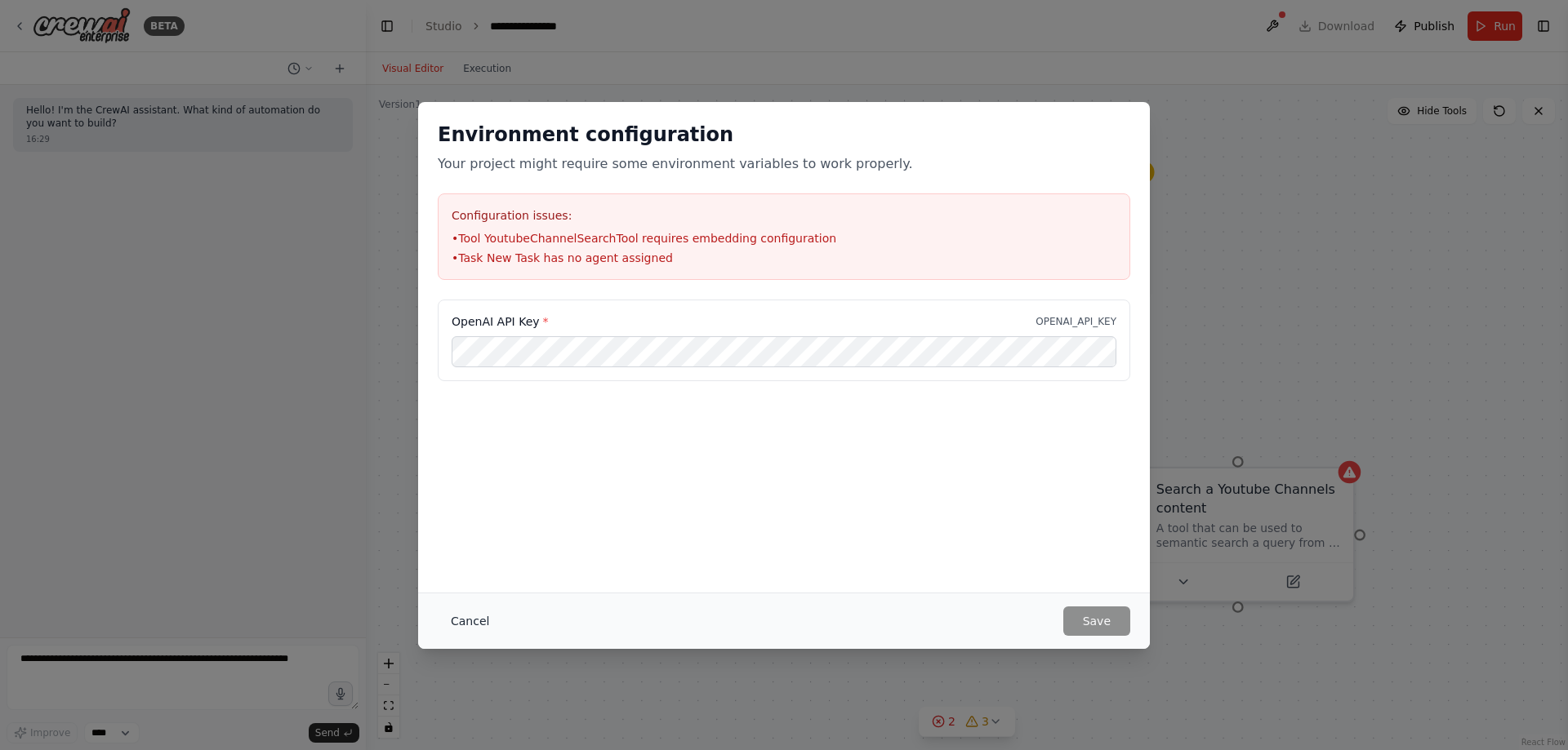
click at [475, 626] on button "Cancel" at bounding box center [470, 621] width 64 height 29
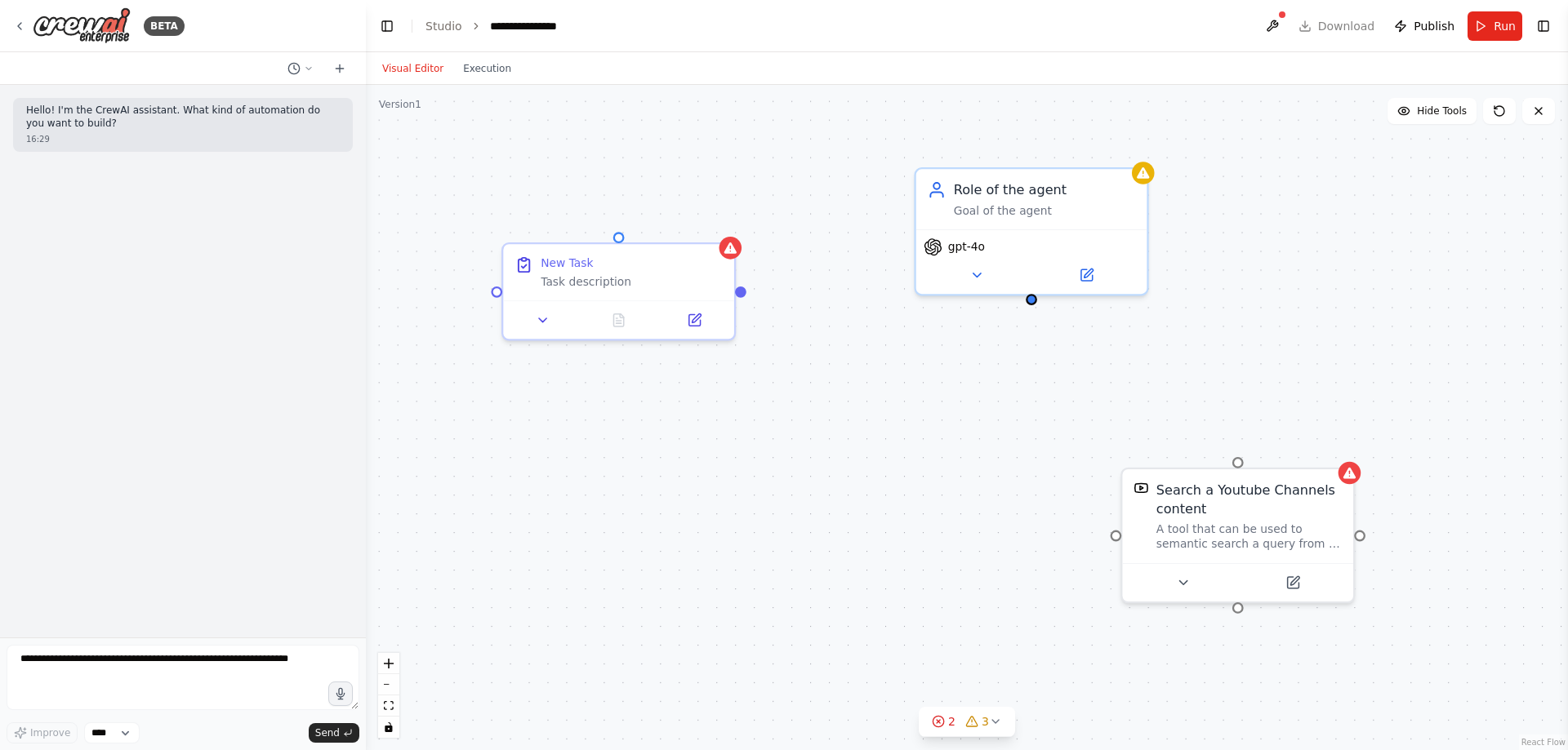
click at [876, 452] on div "New Task Task description Role of the agent Goal of the agent gpt-4o Search a Y…" at bounding box center [966, 417] width 1202 height 665
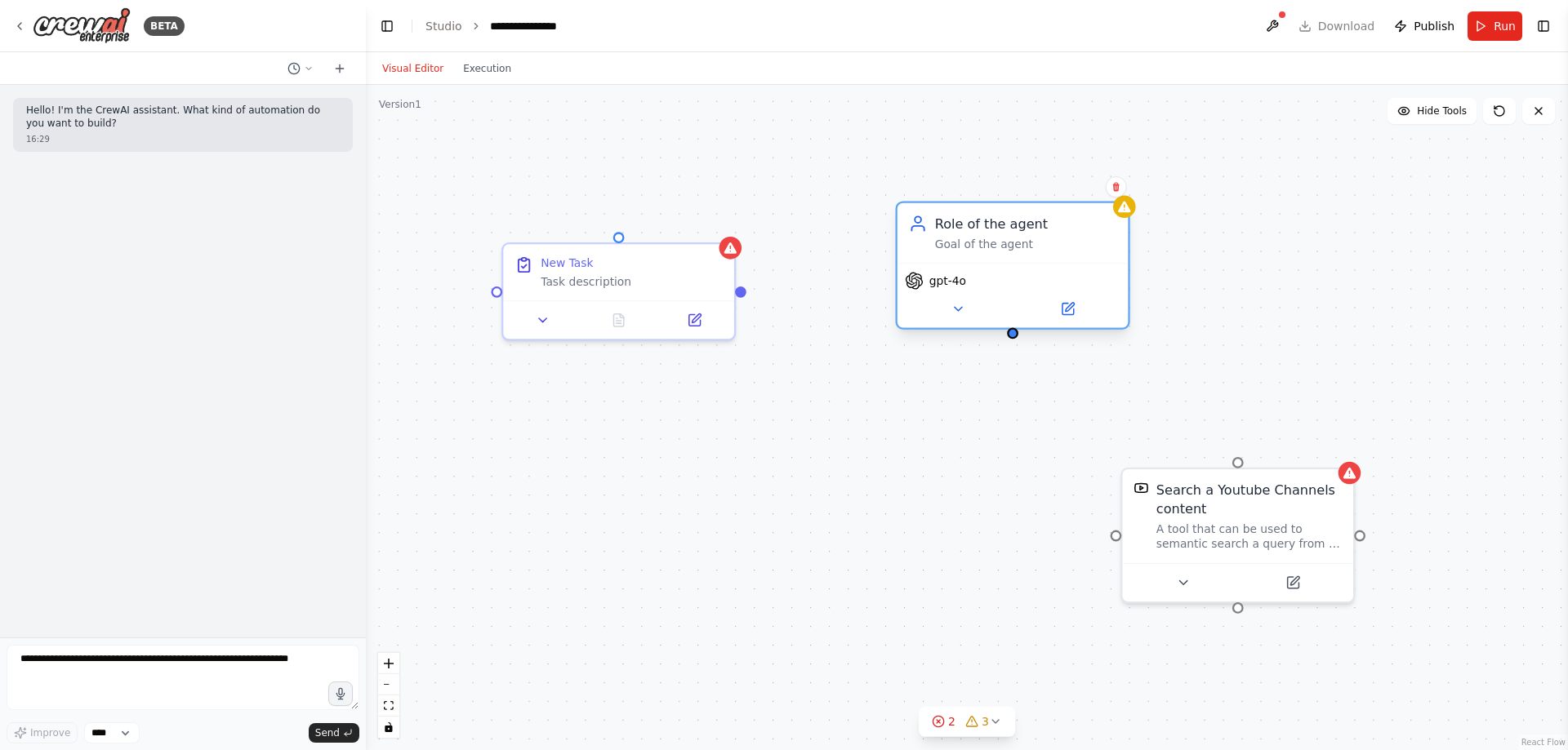
drag, startPoint x: 1046, startPoint y: 193, endPoint x: 1023, endPoint y: 224, distance: 38.6
click at [1026, 227] on div "Role of the agent" at bounding box center [1026, 224] width 182 height 19
click at [957, 306] on icon at bounding box center [957, 308] width 15 height 15
click at [959, 314] on icon at bounding box center [957, 308] width 15 height 15
click at [956, 311] on icon at bounding box center [957, 308] width 15 height 15
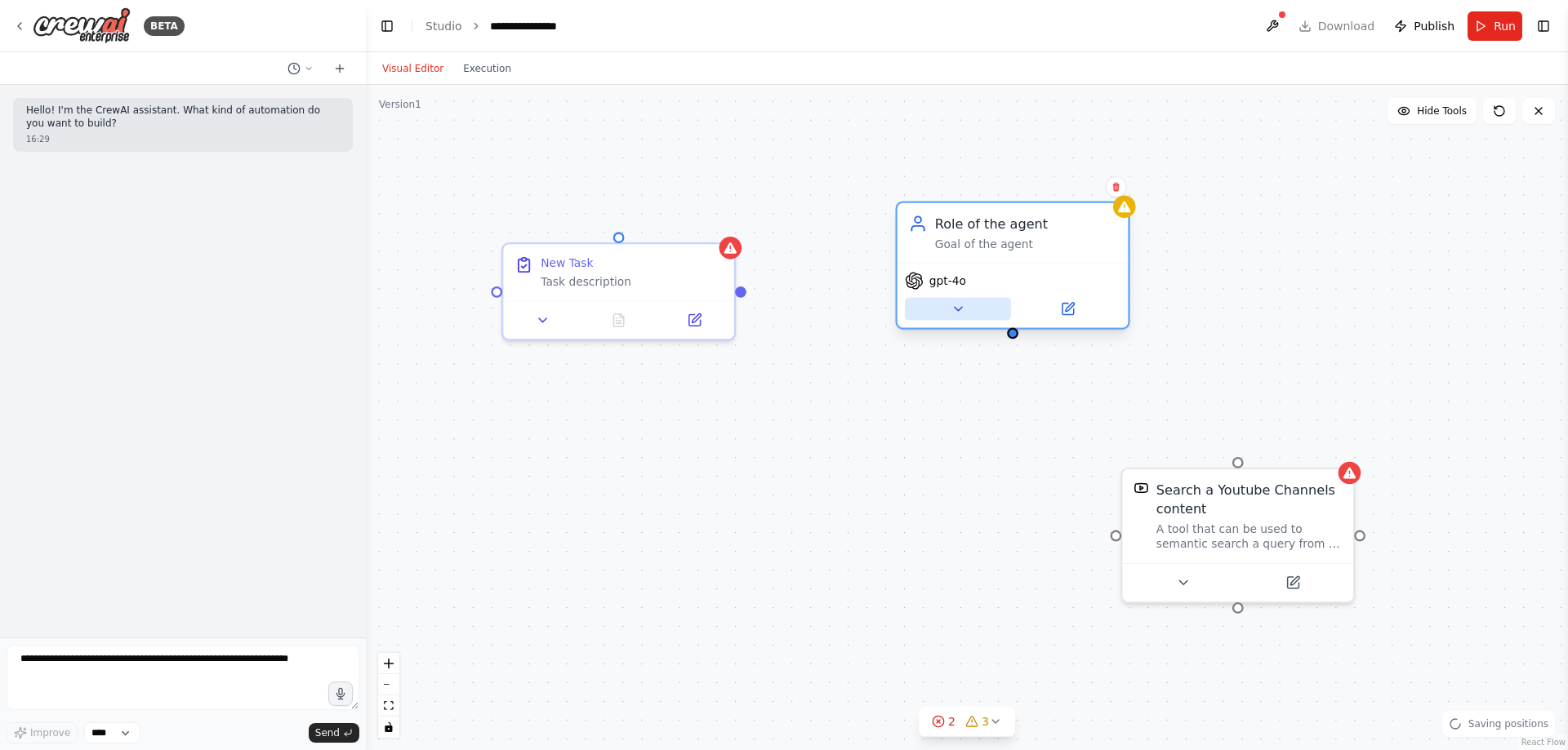
click at [952, 306] on icon at bounding box center [957, 308] width 15 height 15
click at [953, 312] on icon at bounding box center [957, 308] width 15 height 15
click at [954, 307] on icon at bounding box center [957, 309] width 8 height 4
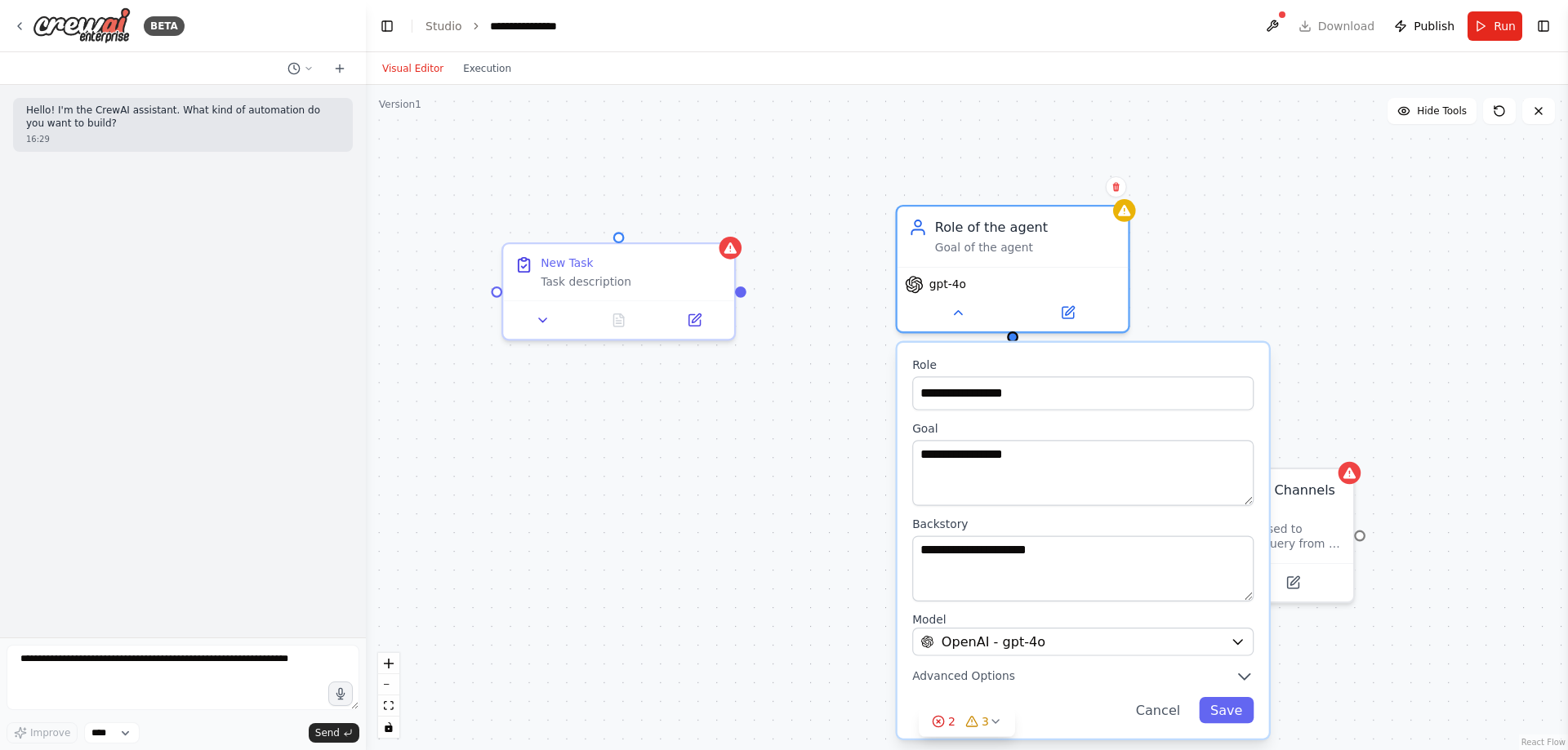
click at [1173, 239] on div "**********" at bounding box center [966, 417] width 1202 height 665
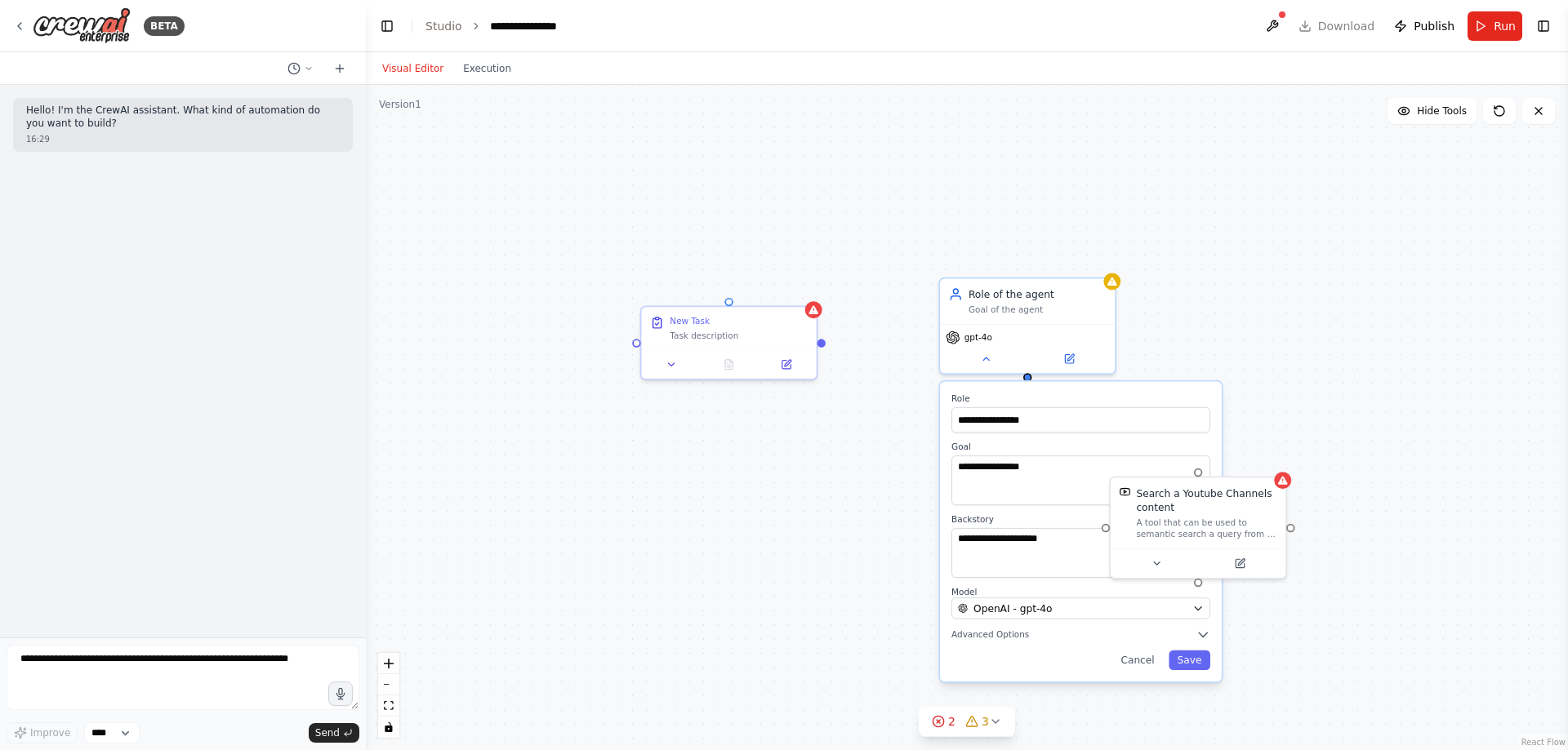
drag, startPoint x: 767, startPoint y: 556, endPoint x: 763, endPoint y: 544, distance: 12.6
click at [764, 554] on div "**********" at bounding box center [966, 417] width 1202 height 665
drag, startPoint x: 1260, startPoint y: 357, endPoint x: 1306, endPoint y: 397, distance: 61.0
click at [1263, 360] on div "**********" at bounding box center [966, 417] width 1202 height 665
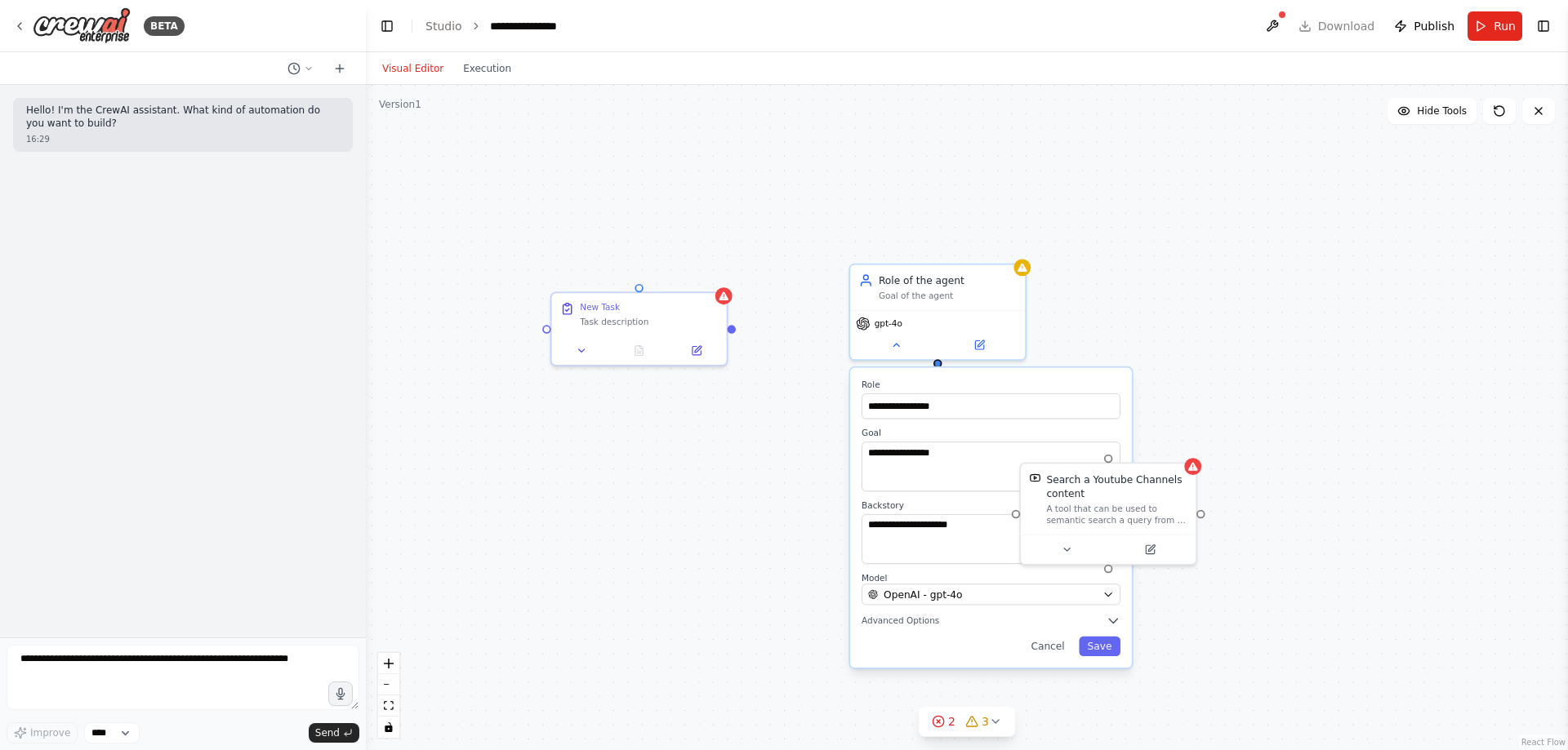
drag, startPoint x: 1346, startPoint y: 146, endPoint x: 1246, endPoint y: 94, distance: 112.7
click at [1250, 127] on div "**********" at bounding box center [966, 417] width 1202 height 665
click at [82, 28] on img at bounding box center [81, 26] width 98 height 37
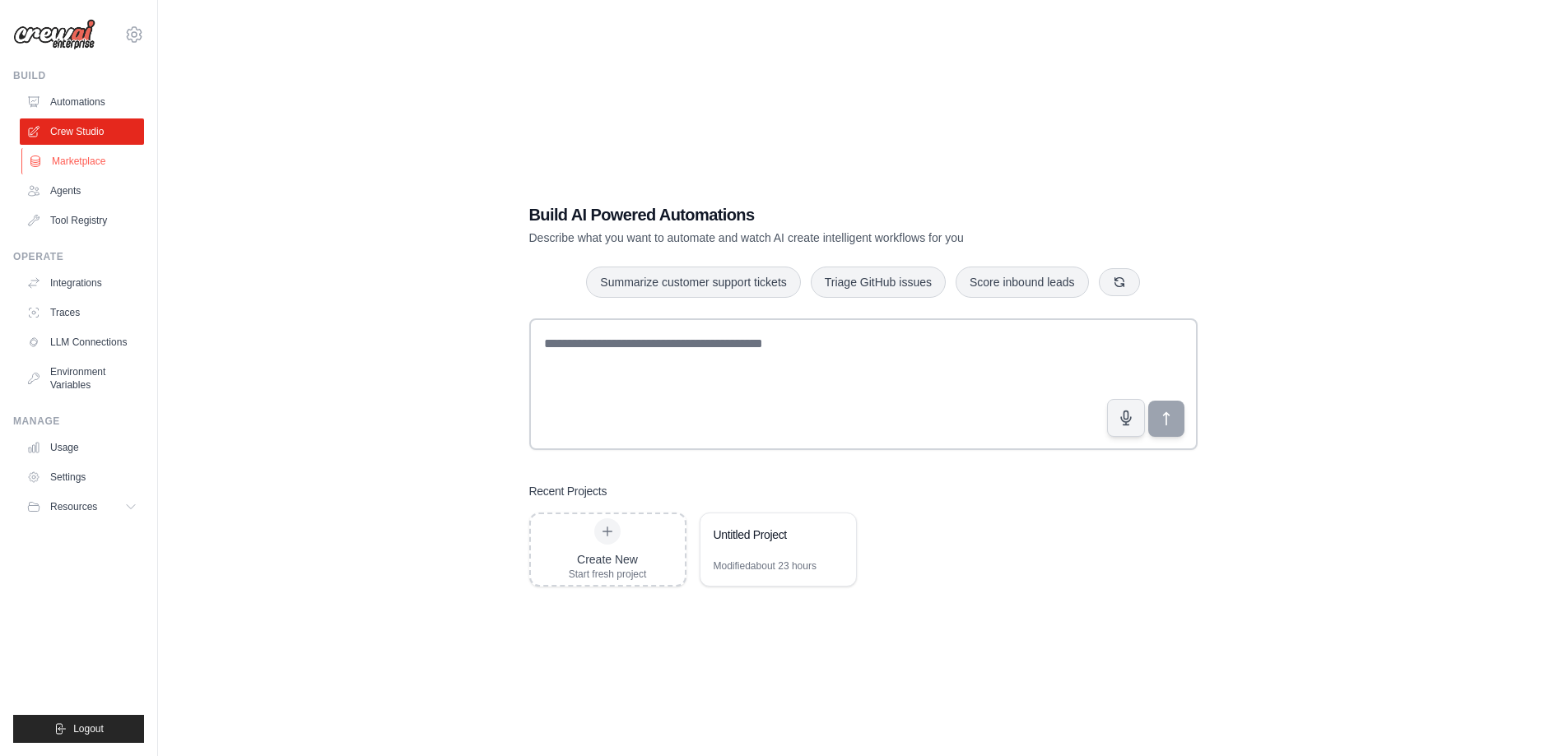
click at [93, 162] on link "Marketplace" at bounding box center [84, 160] width 124 height 27
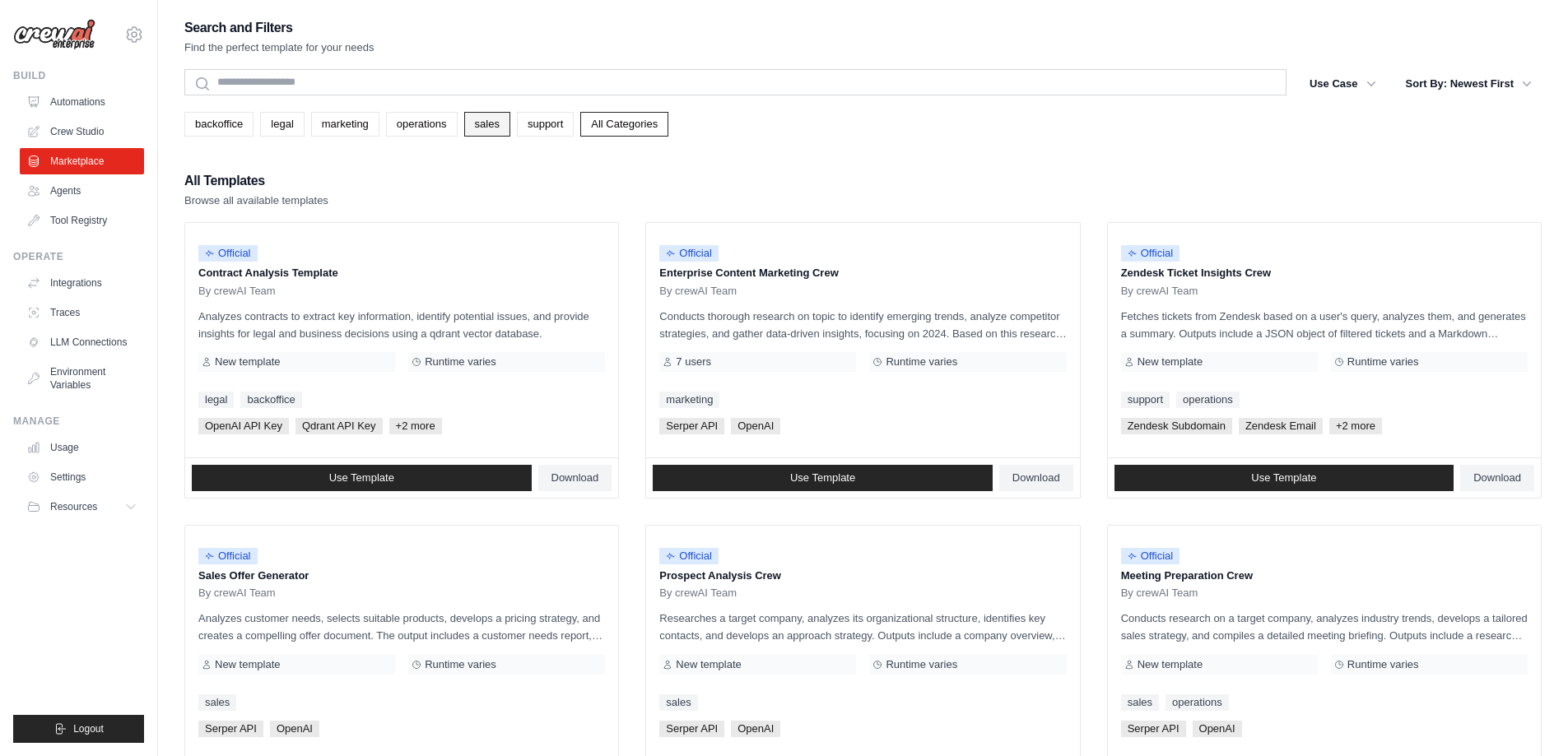
drag, startPoint x: 836, startPoint y: 159, endPoint x: 509, endPoint y: 128, distance: 328.5
click at [509, 128] on link "sales" at bounding box center [487, 124] width 46 height 25
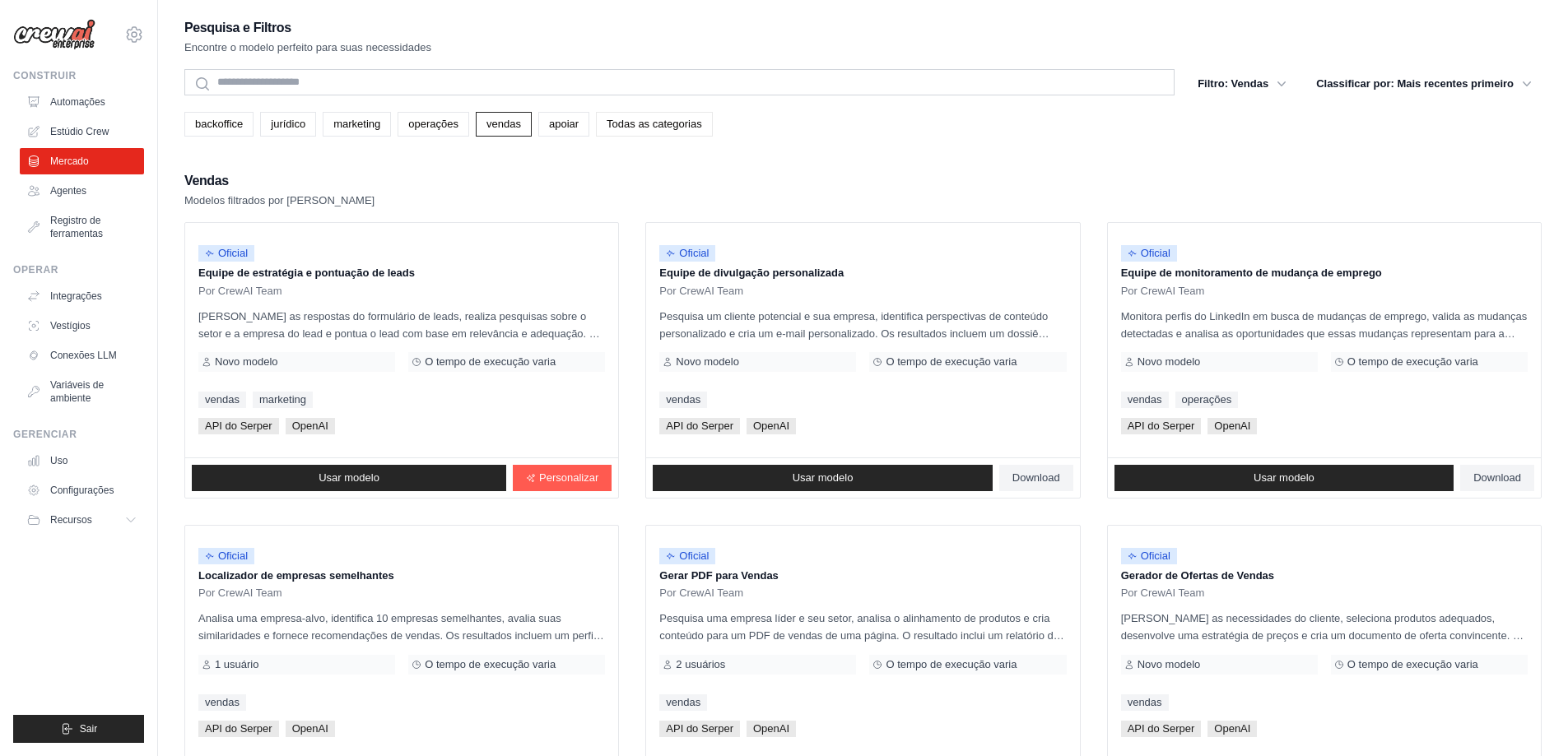
click at [702, 125] on font "Todas as categorias" at bounding box center [654, 124] width 96 height 13
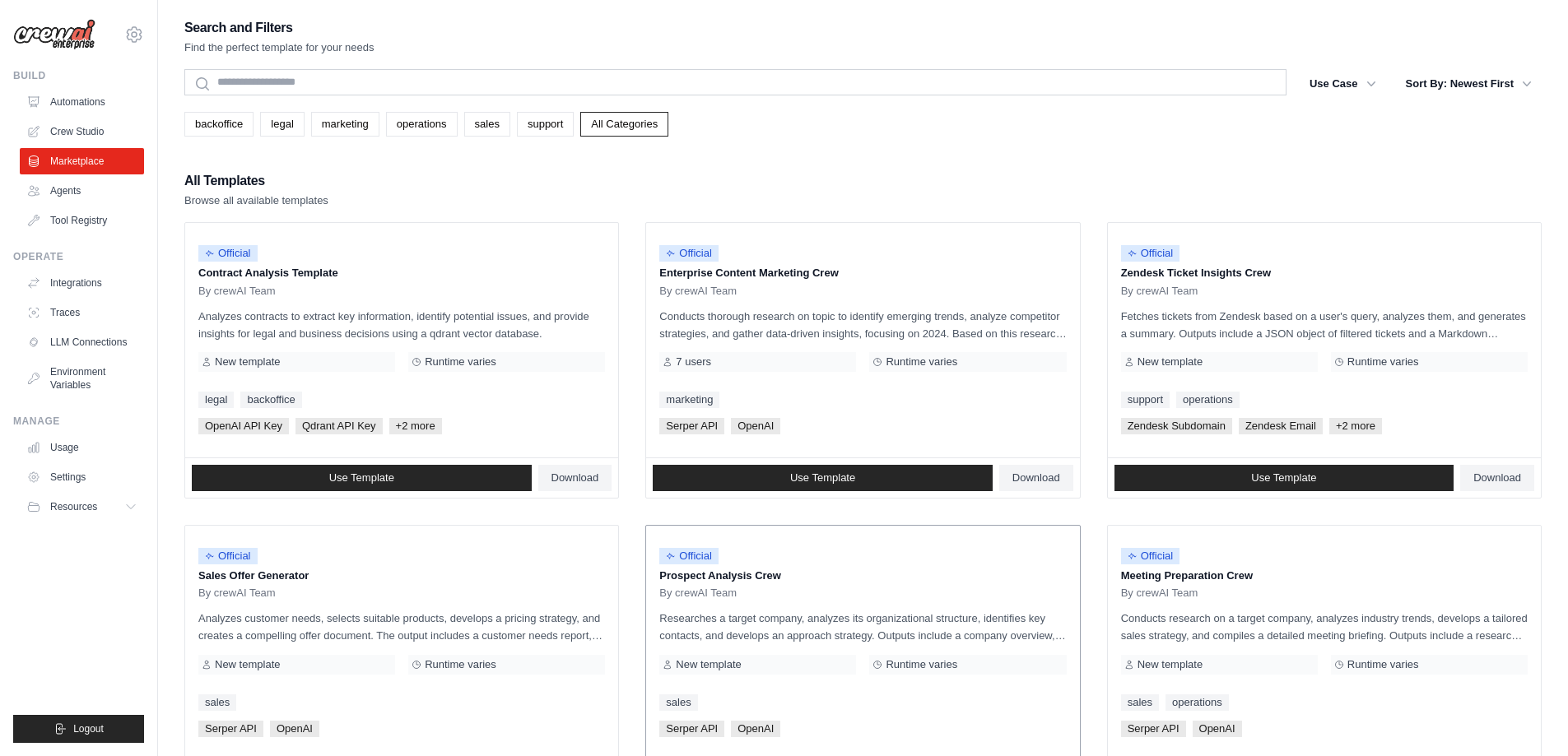
scroll to position [83, 0]
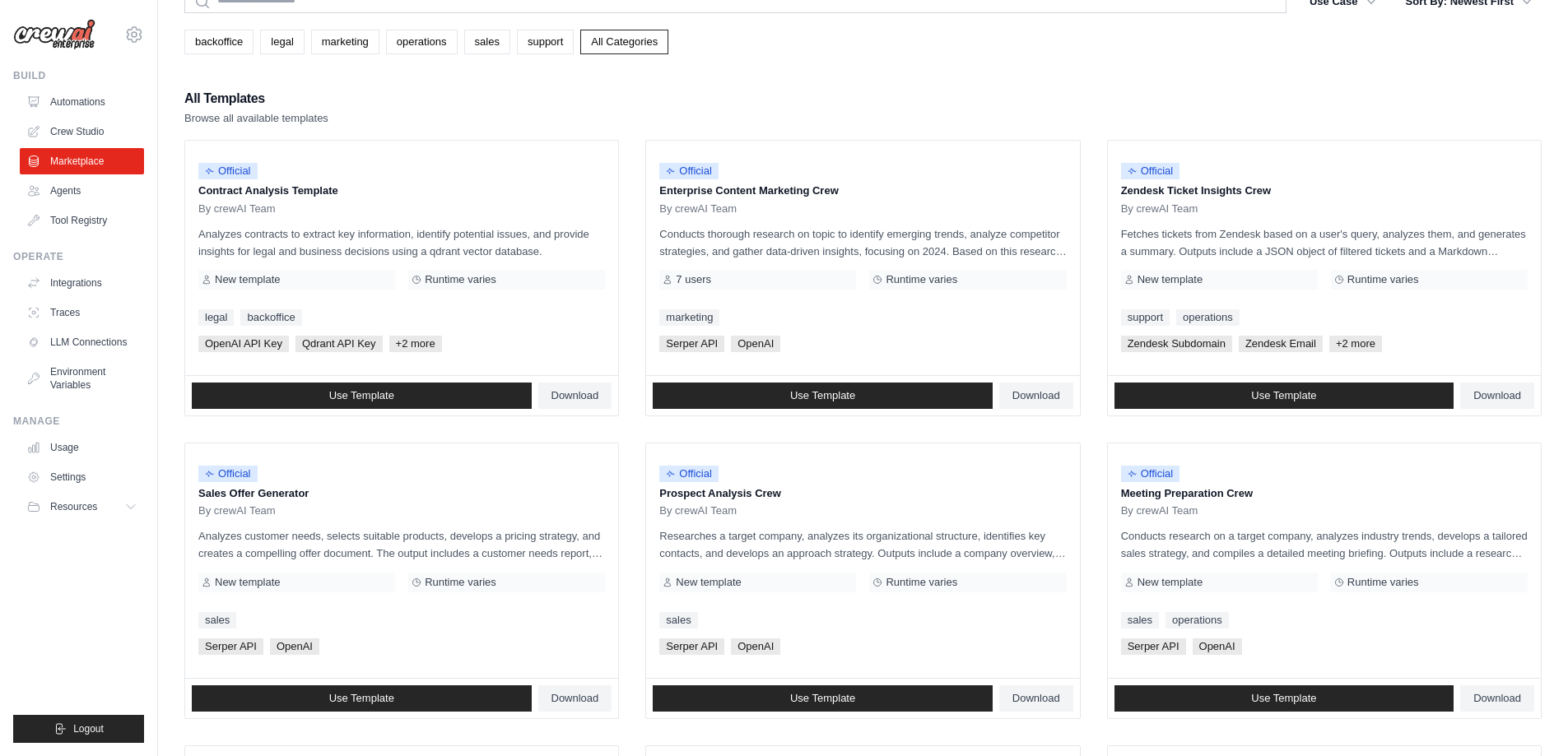
click at [973, 87] on div "Search and Filters Find the perfect template for your needs Search Use Case bac…" at bounding box center [863, 669] width 1357 height 1472
click at [866, 94] on div "All Templates Browse all available templates" at bounding box center [863, 107] width 1357 height 39
